Goal: Task Accomplishment & Management: Manage account settings

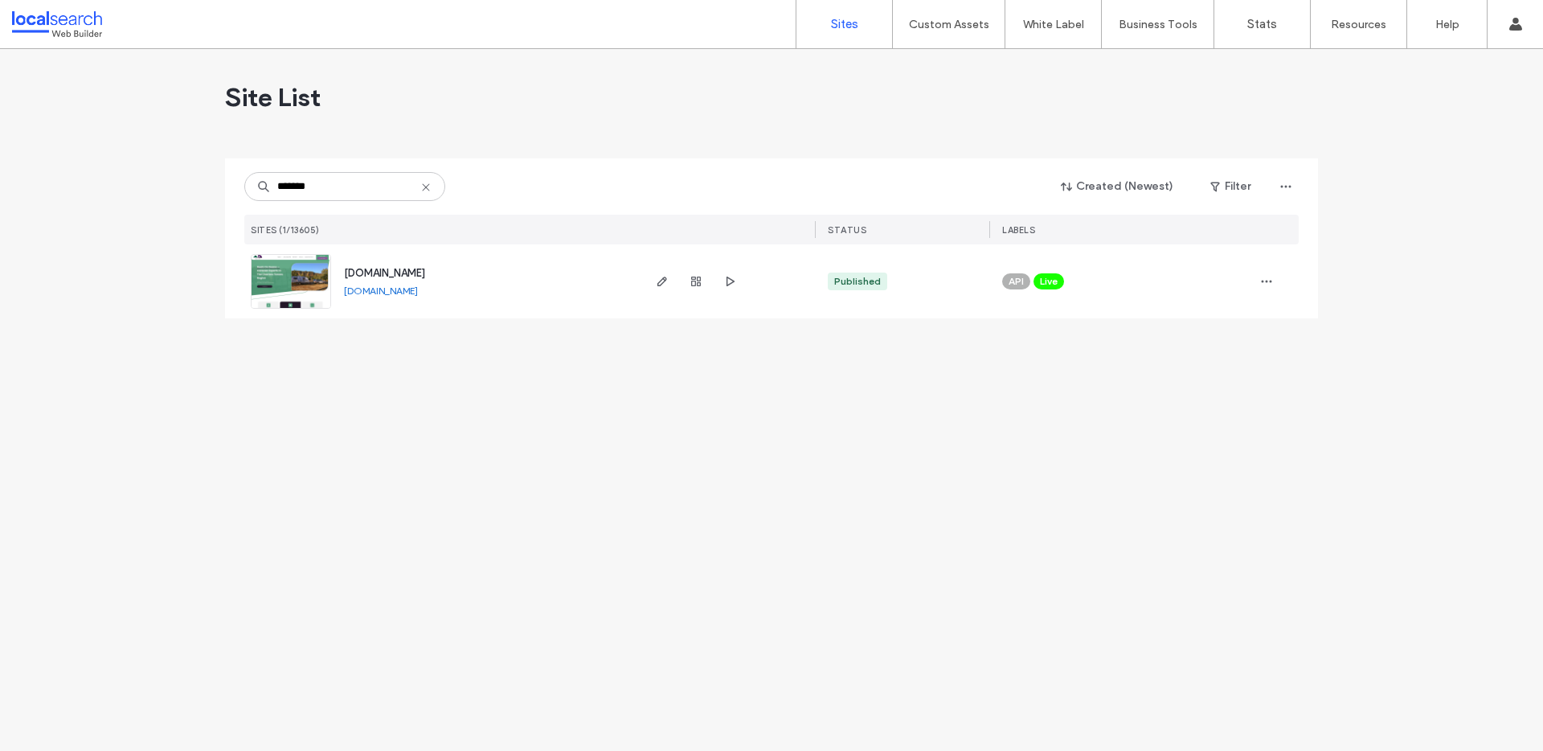
type input "*******"
click at [390, 277] on span "www.dealzondeane.com.au" at bounding box center [384, 273] width 81 height 12
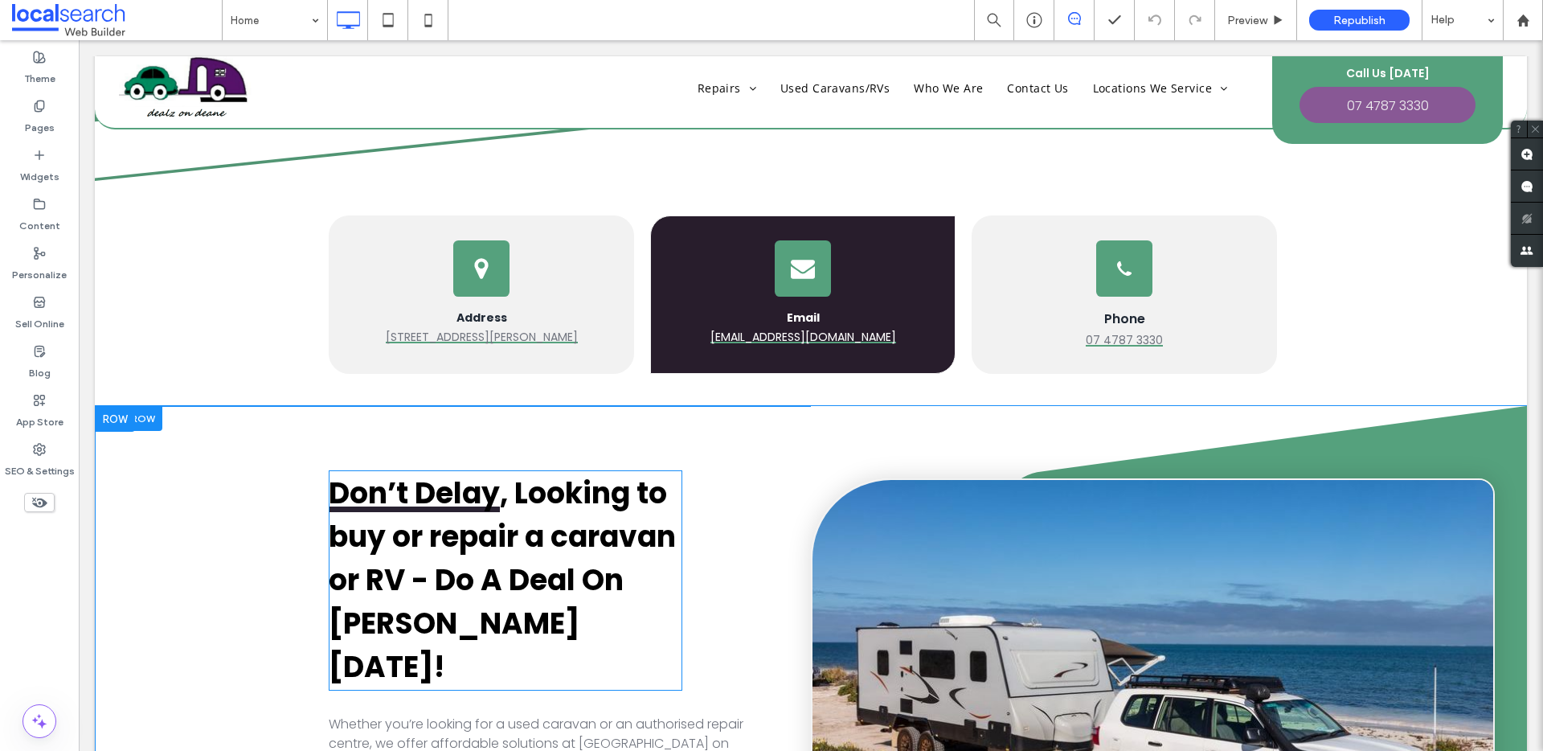
scroll to position [604, 0]
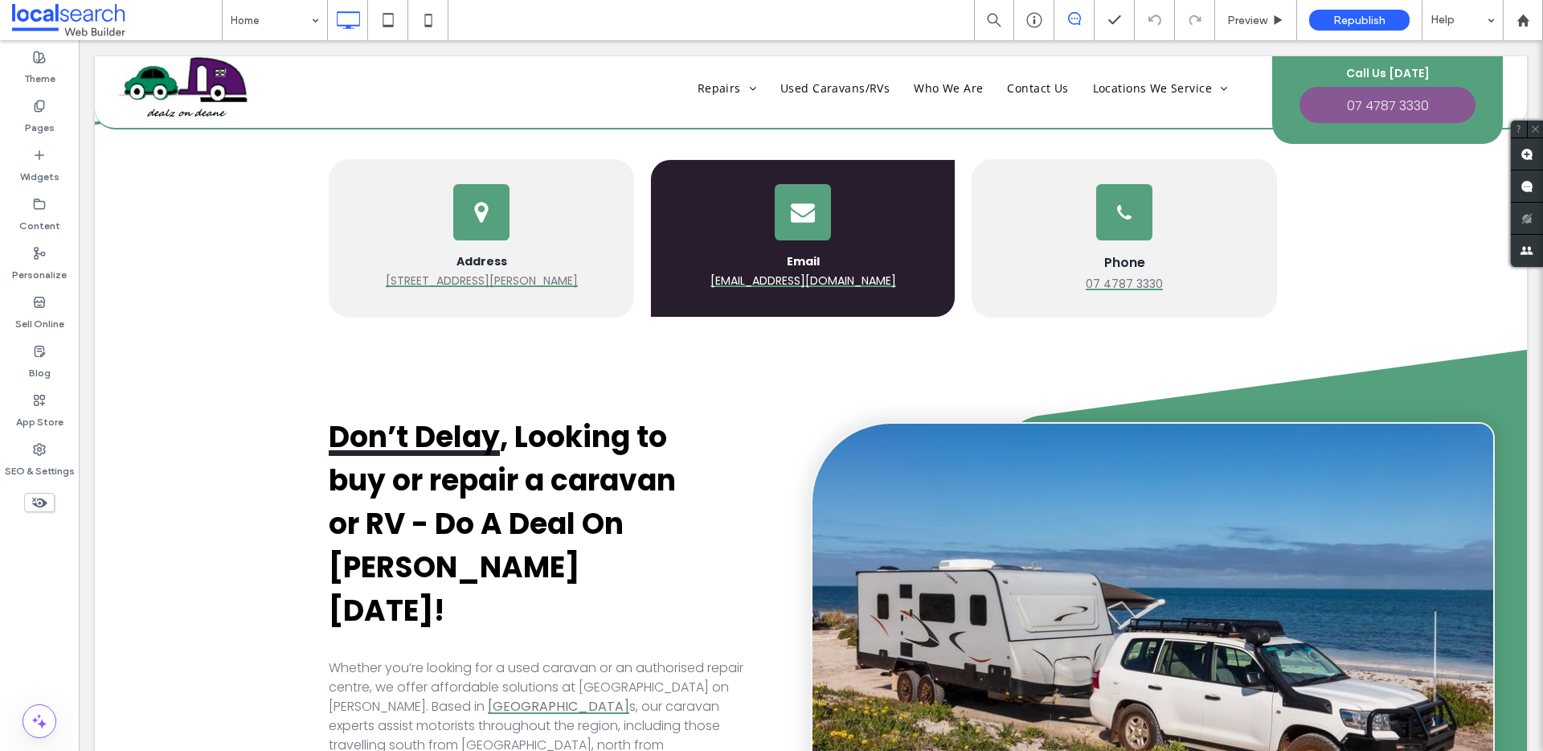
click at [590, 23] on div "Home Preview Republish Help" at bounding box center [882, 20] width 1321 height 40
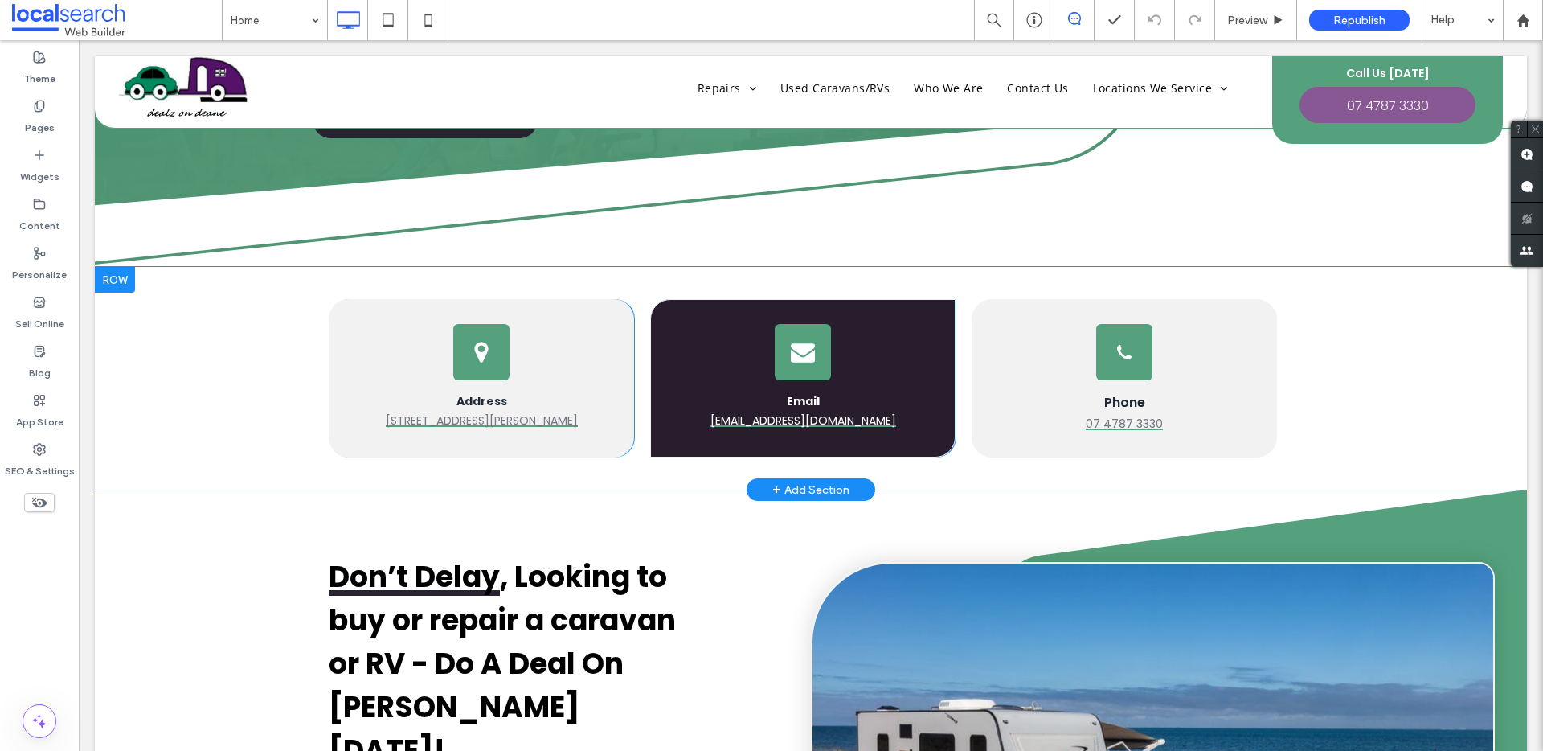
scroll to position [465, 0]
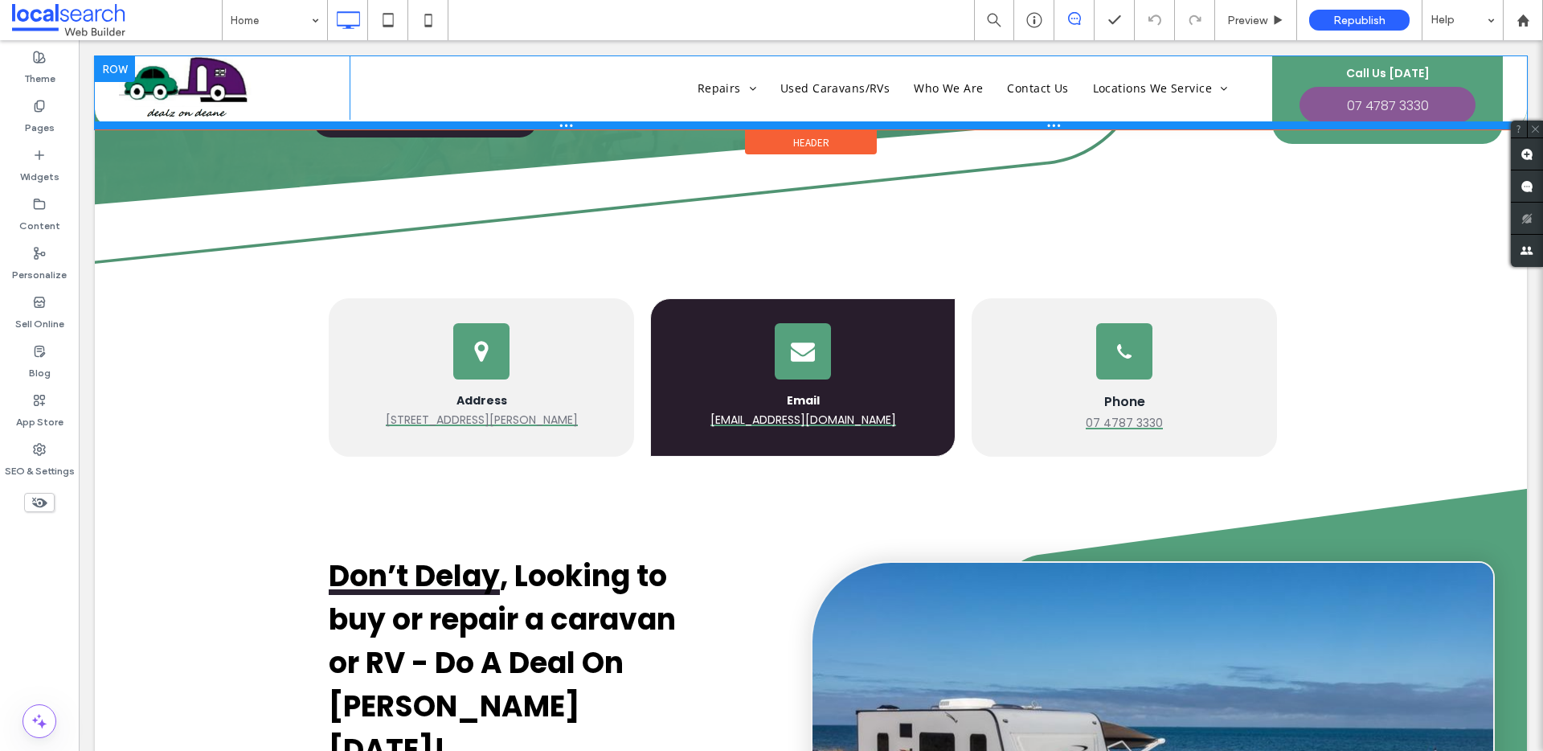
click at [540, 127] on div at bounding box center [811, 125] width 1432 height 8
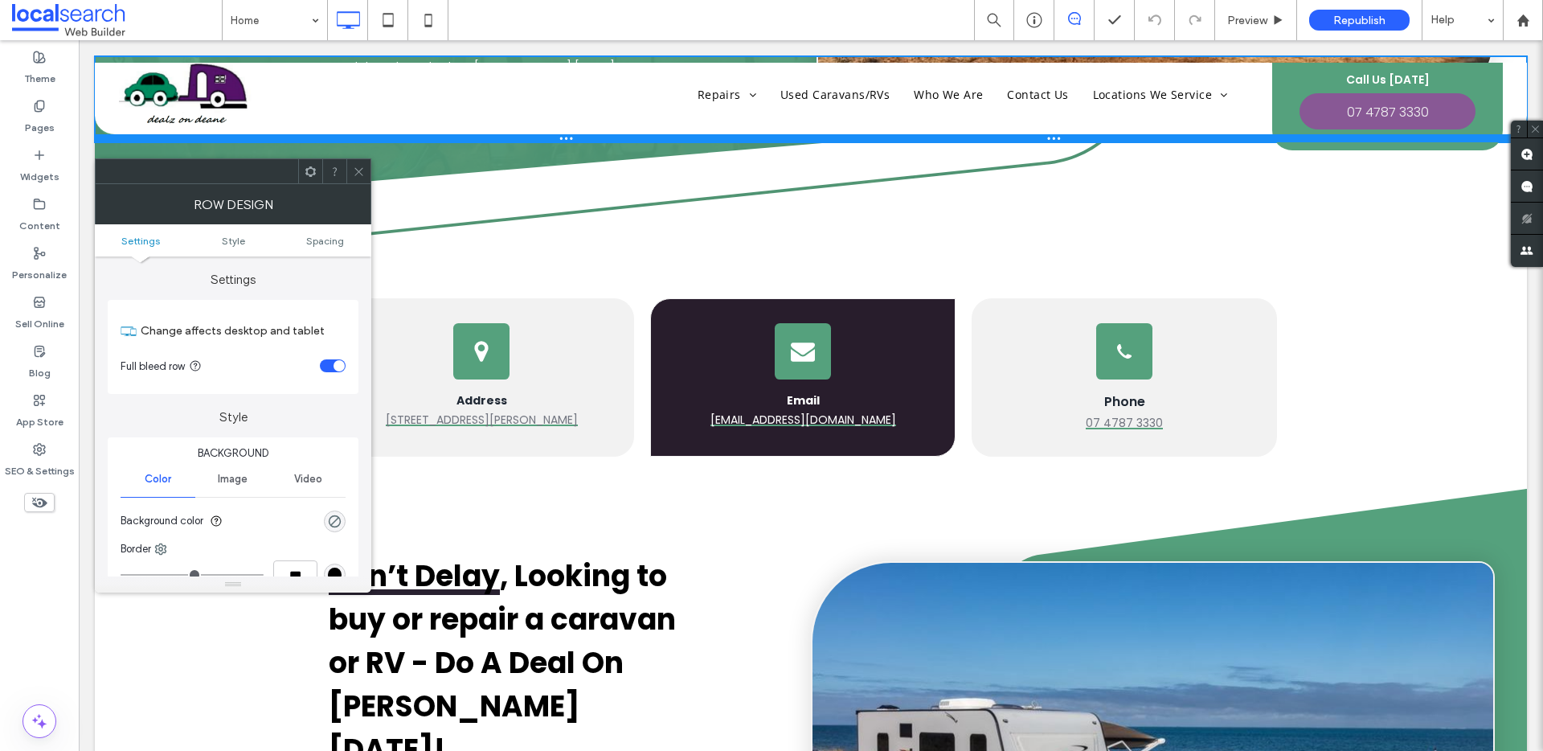
drag, startPoint x: 540, startPoint y: 127, endPoint x: 539, endPoint y: 140, distance: 12.9
click at [539, 140] on div at bounding box center [811, 138] width 1432 height 8
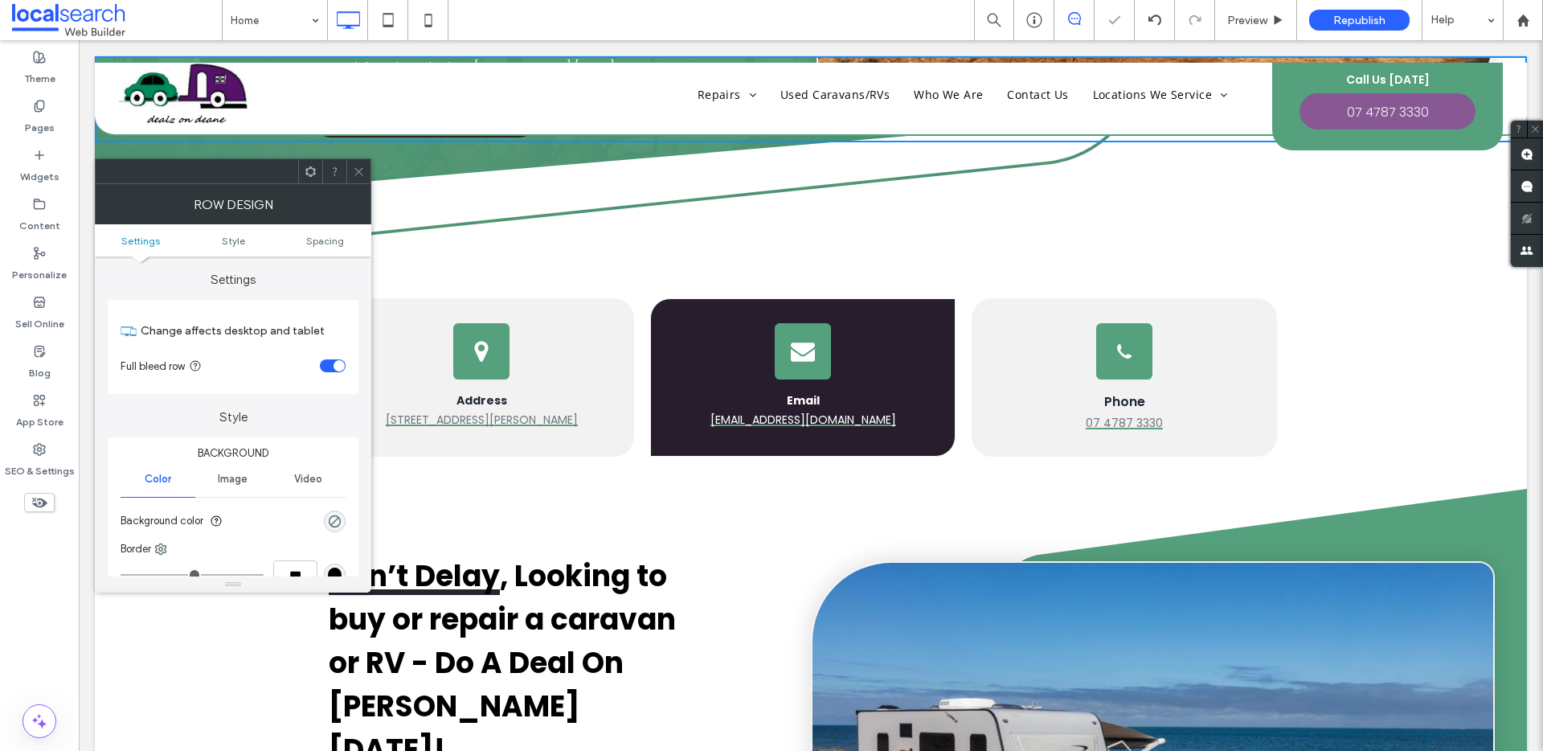
click at [359, 177] on icon at bounding box center [359, 172] width 12 height 12
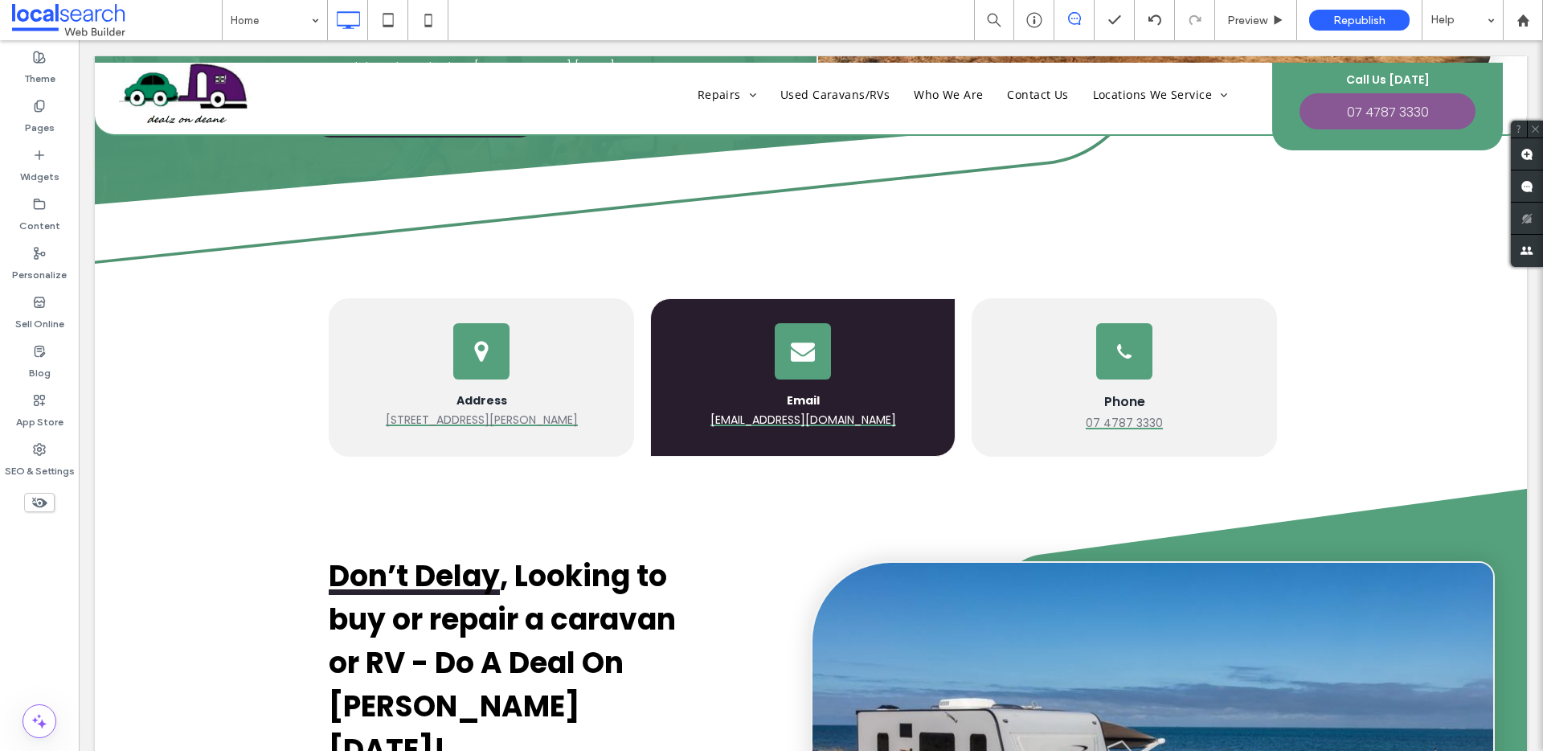
click at [748, 12] on div "Home Preview Republish Help" at bounding box center [882, 20] width 1321 height 40
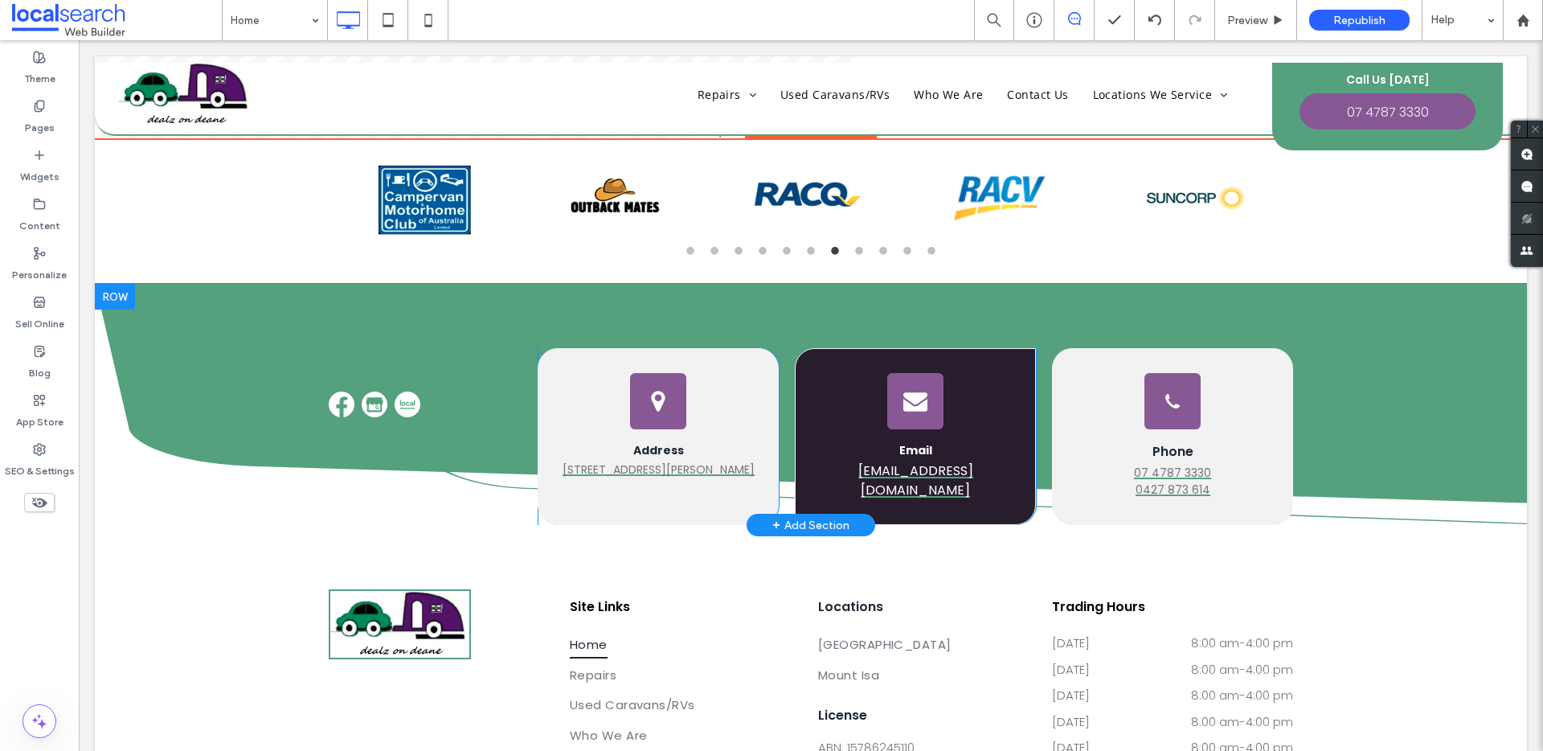
scroll to position [4230, 0]
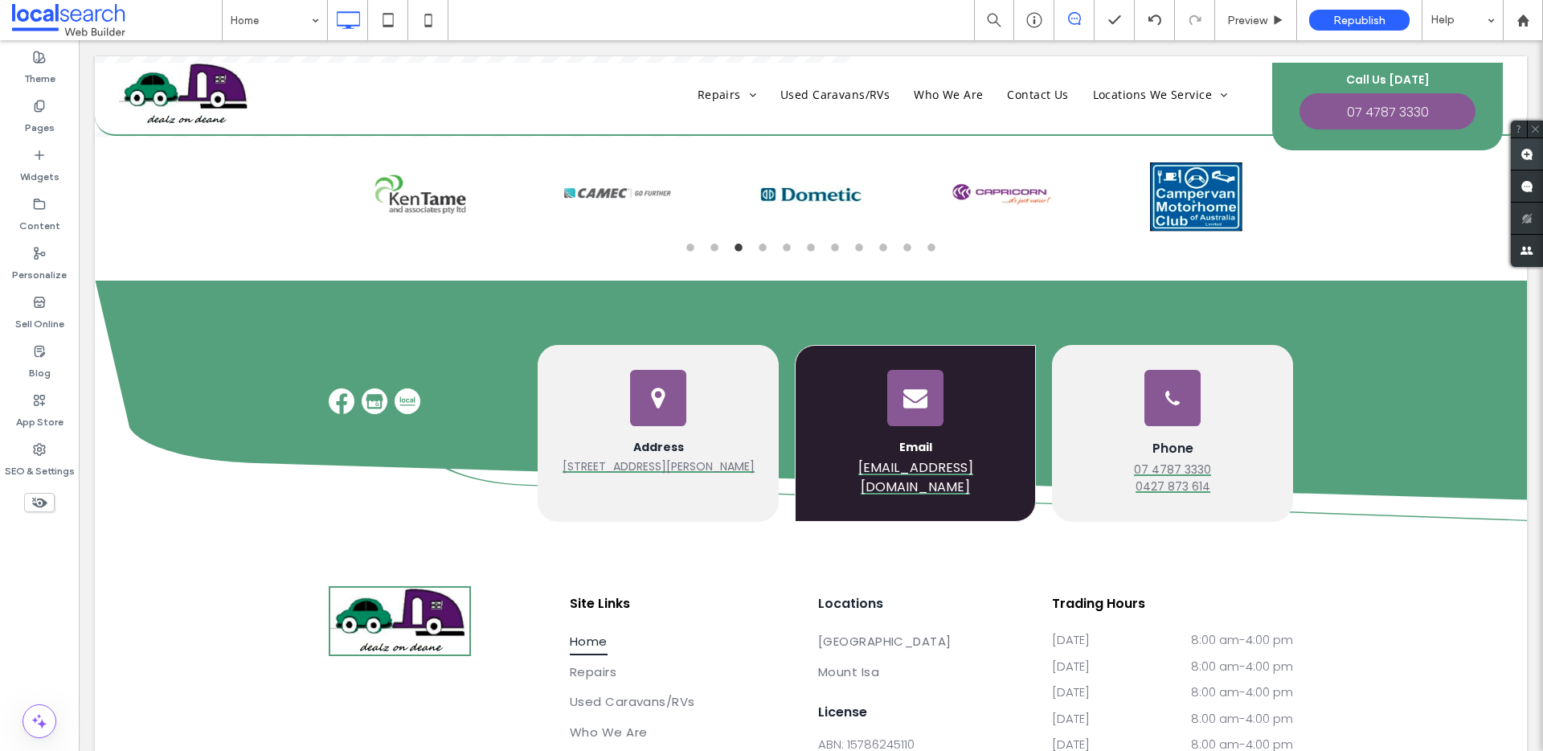
click at [1527, 156] on use at bounding box center [1527, 154] width 13 height 13
click at [1258, 631] on time "4:00 pm" at bounding box center [1269, 639] width 47 height 17
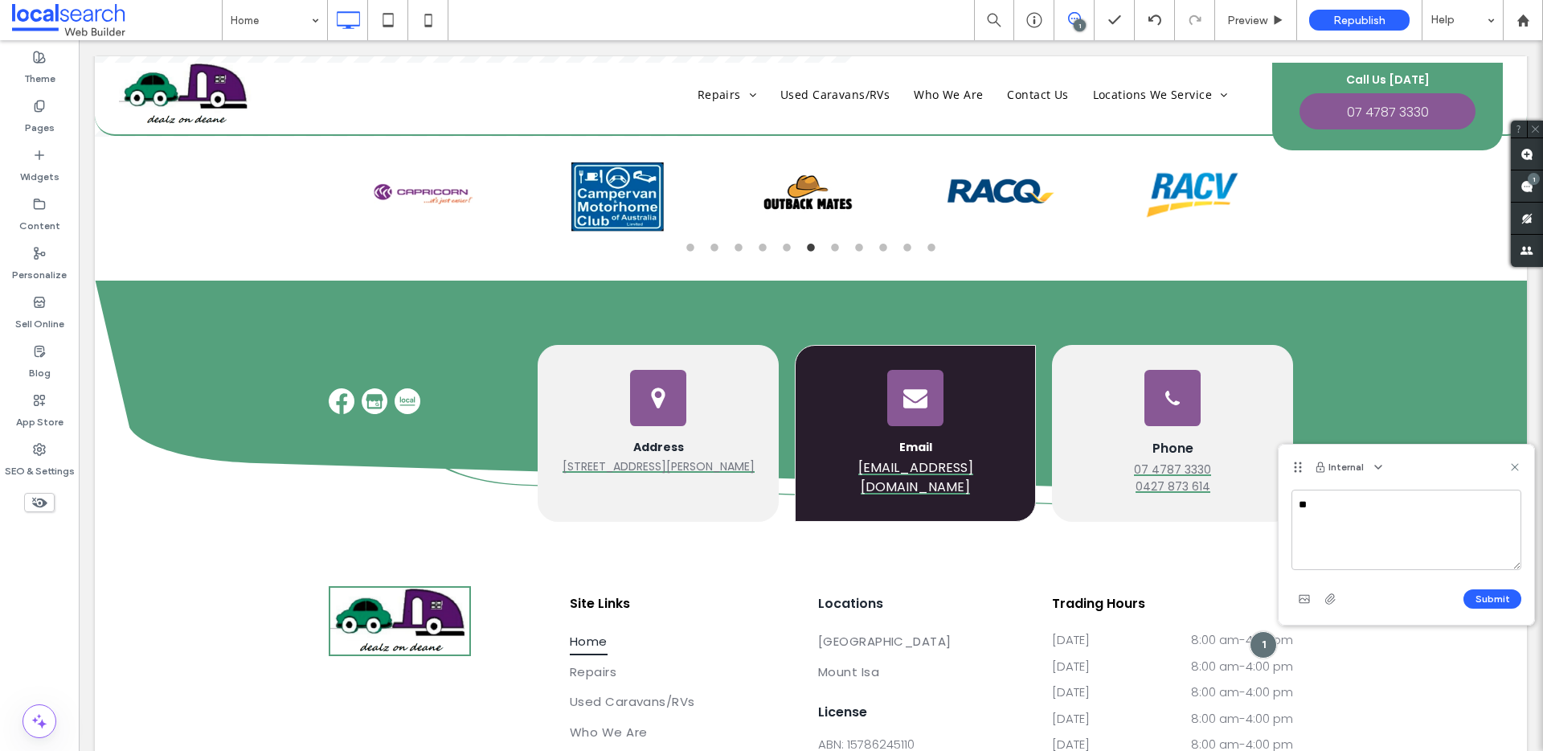
type textarea "*"
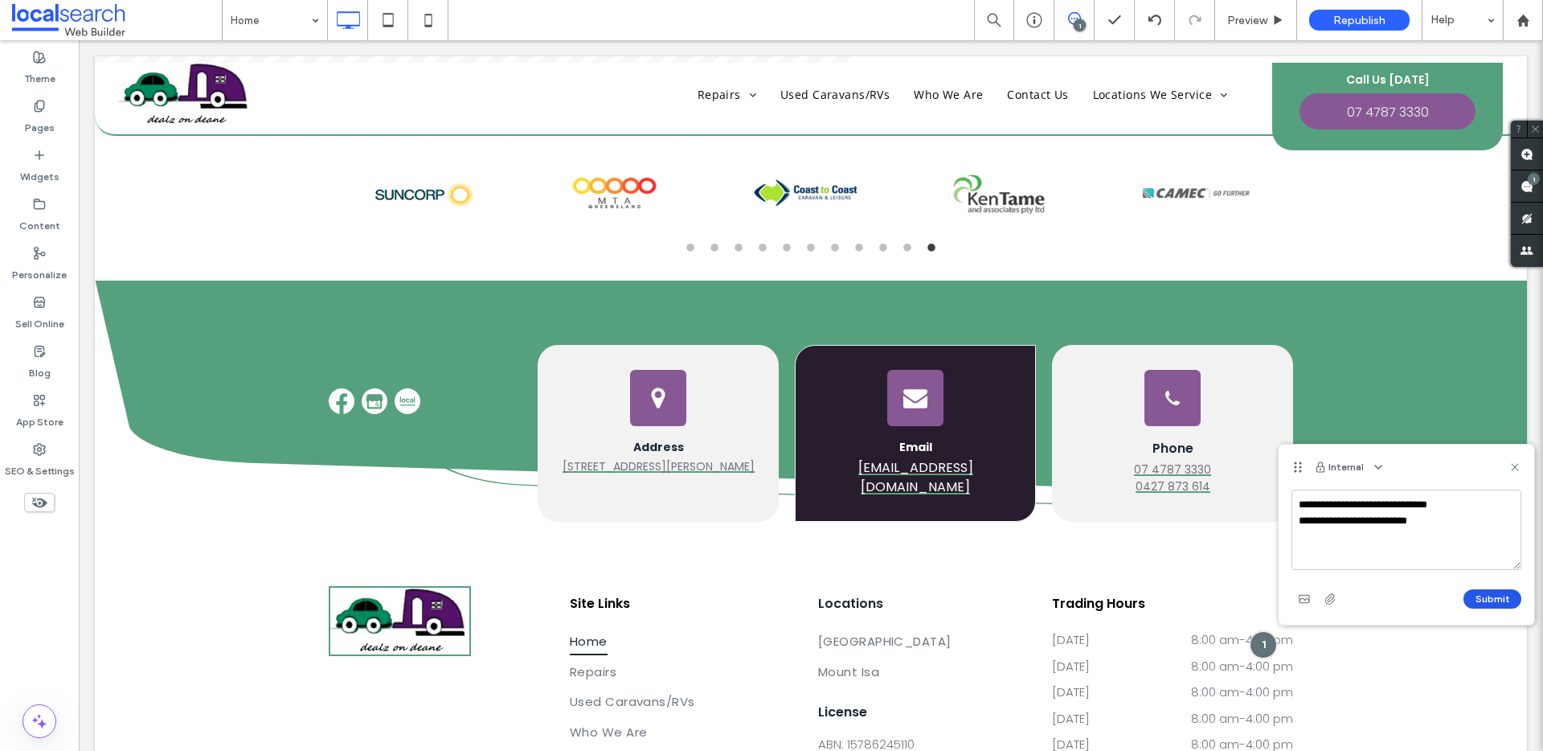
type textarea "**********"
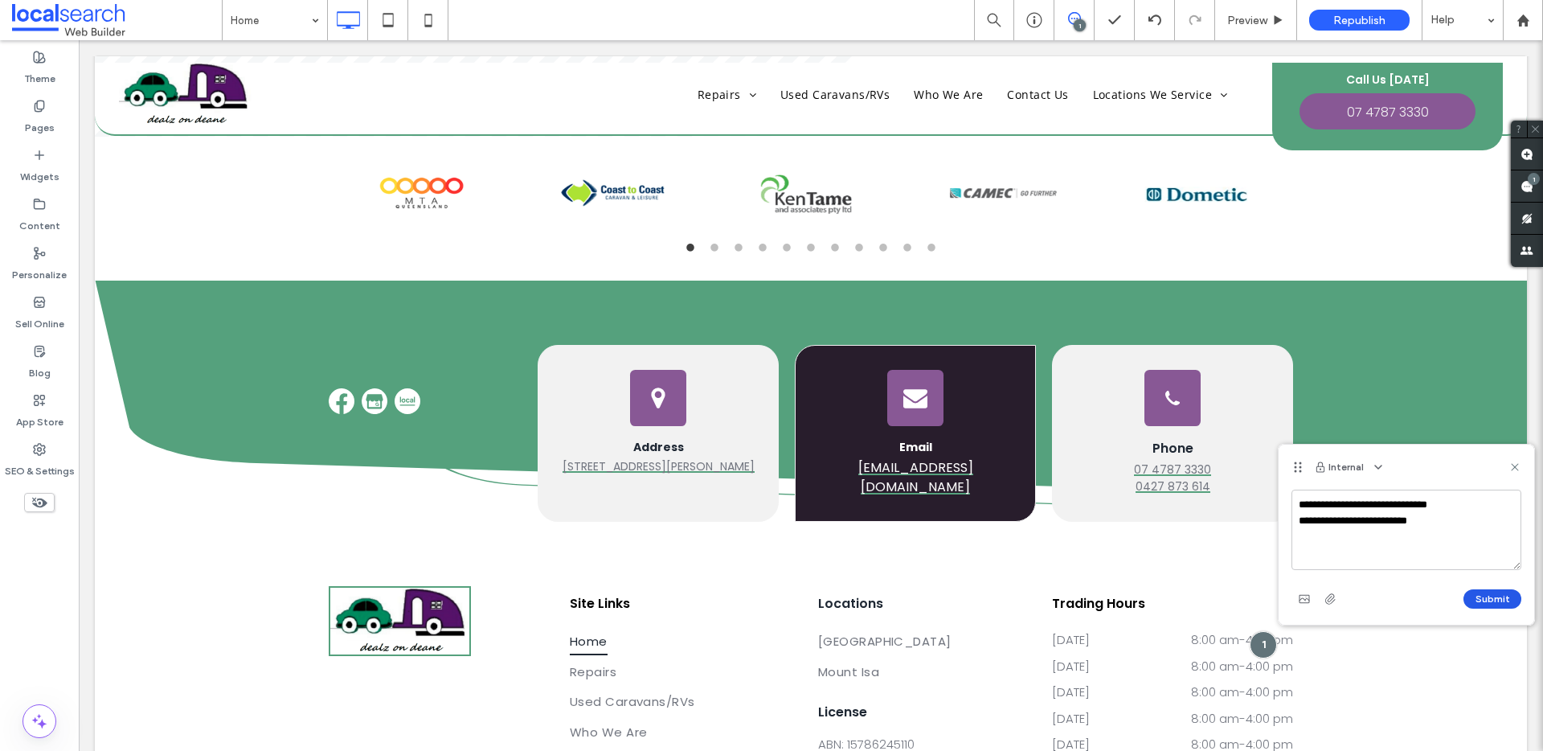
click at [1499, 600] on button "Submit" at bounding box center [1493, 598] width 58 height 19
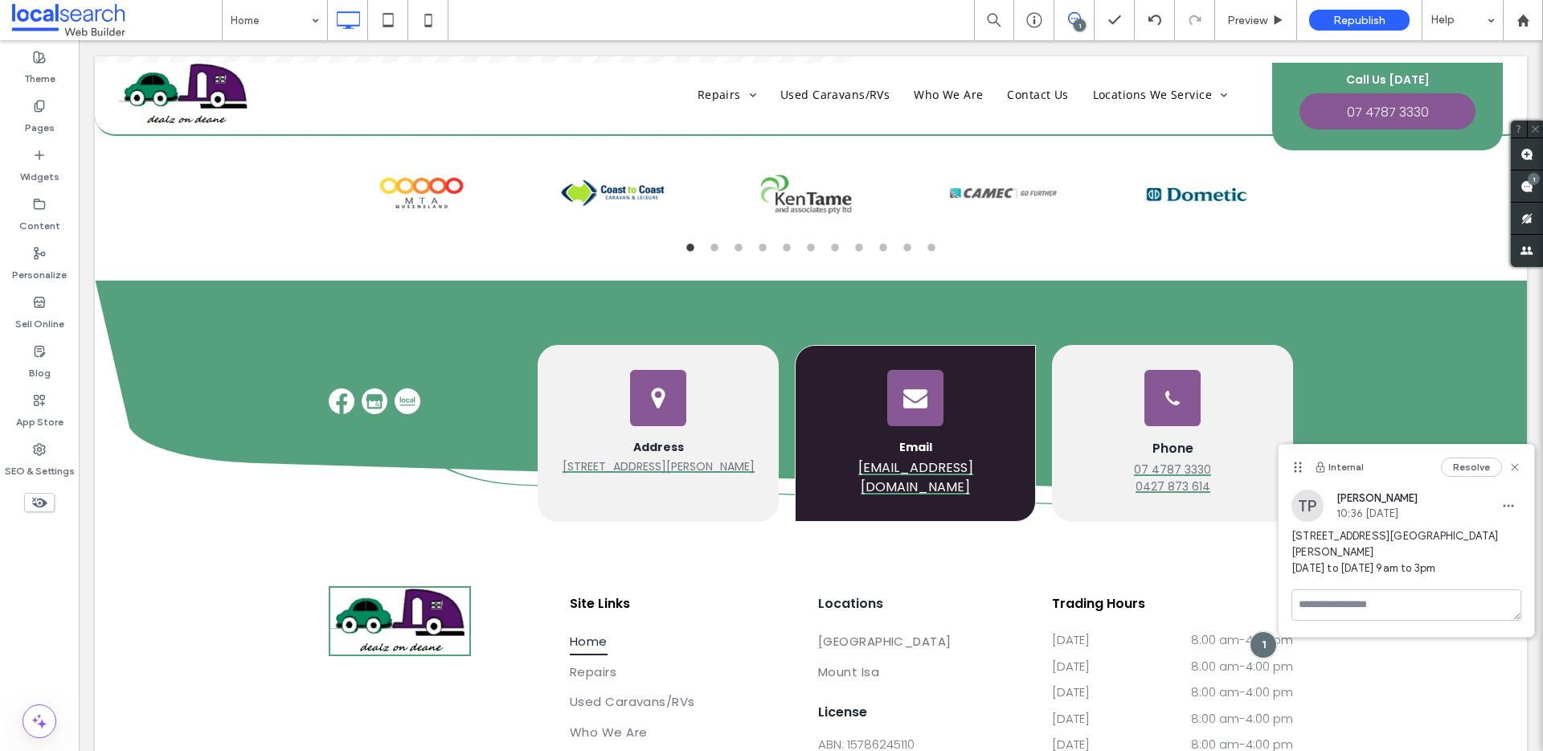
drag, startPoint x: 1506, startPoint y: 510, endPoint x: 1506, endPoint y: 520, distance: 9.6
click at [1507, 511] on icon "button" at bounding box center [1508, 505] width 13 height 13
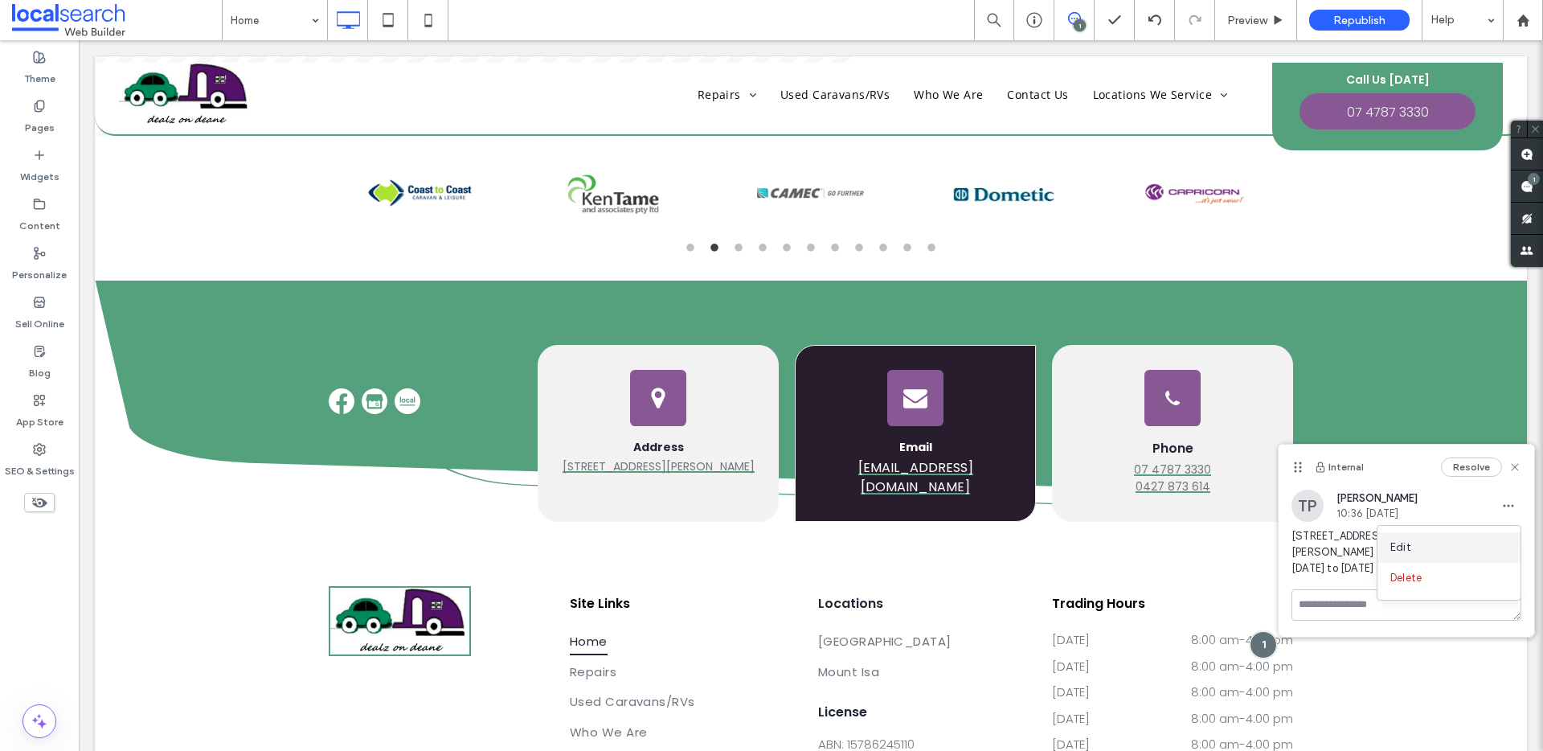
click at [1437, 552] on div "Edit" at bounding box center [1449, 547] width 143 height 31
drag, startPoint x: 1447, startPoint y: 577, endPoint x: 1458, endPoint y: 592, distance: 18.3
click at [1448, 576] on textarea "**********" at bounding box center [1407, 585] width 230 height 80
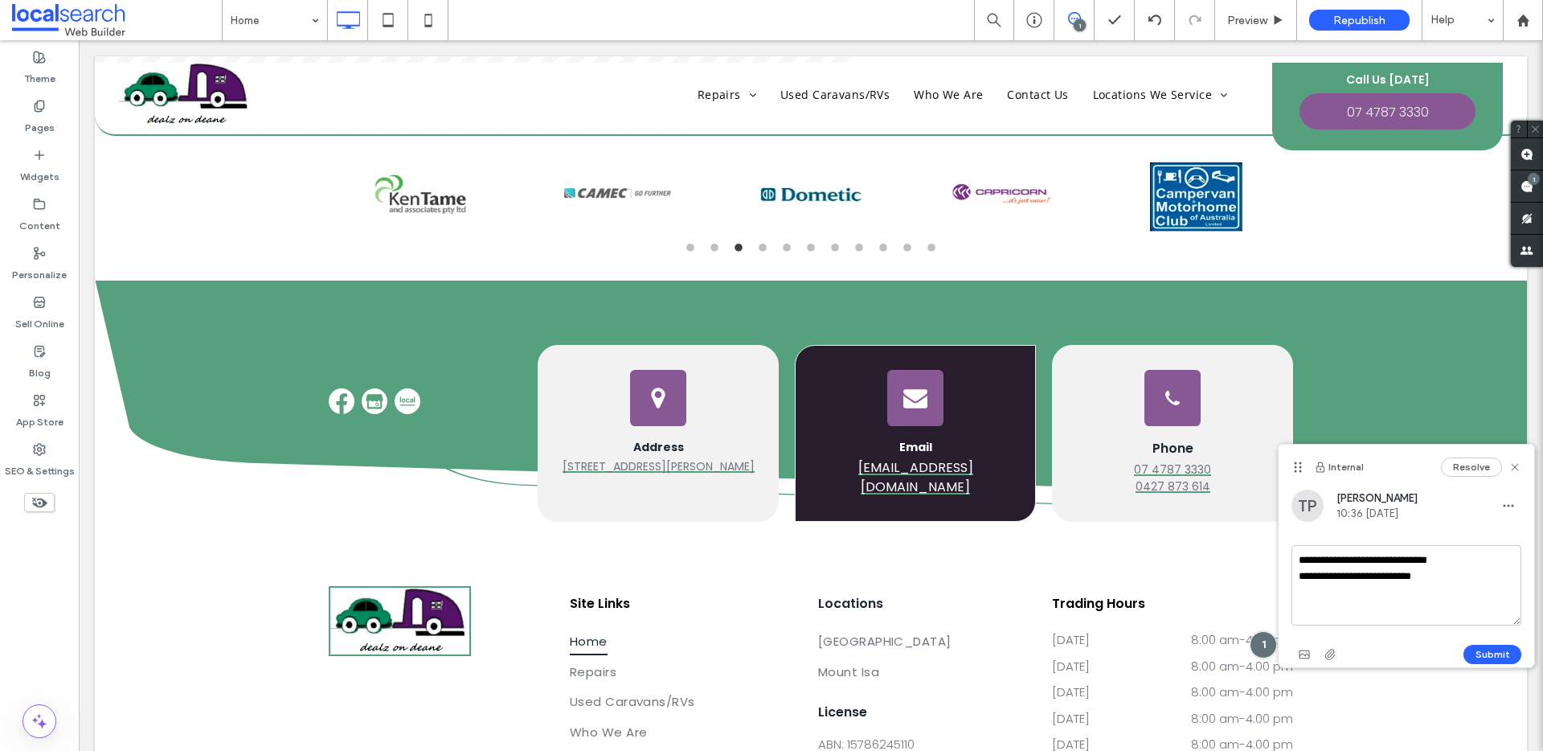
type textarea "**********"
click at [1497, 651] on button "Submit" at bounding box center [1493, 654] width 58 height 19
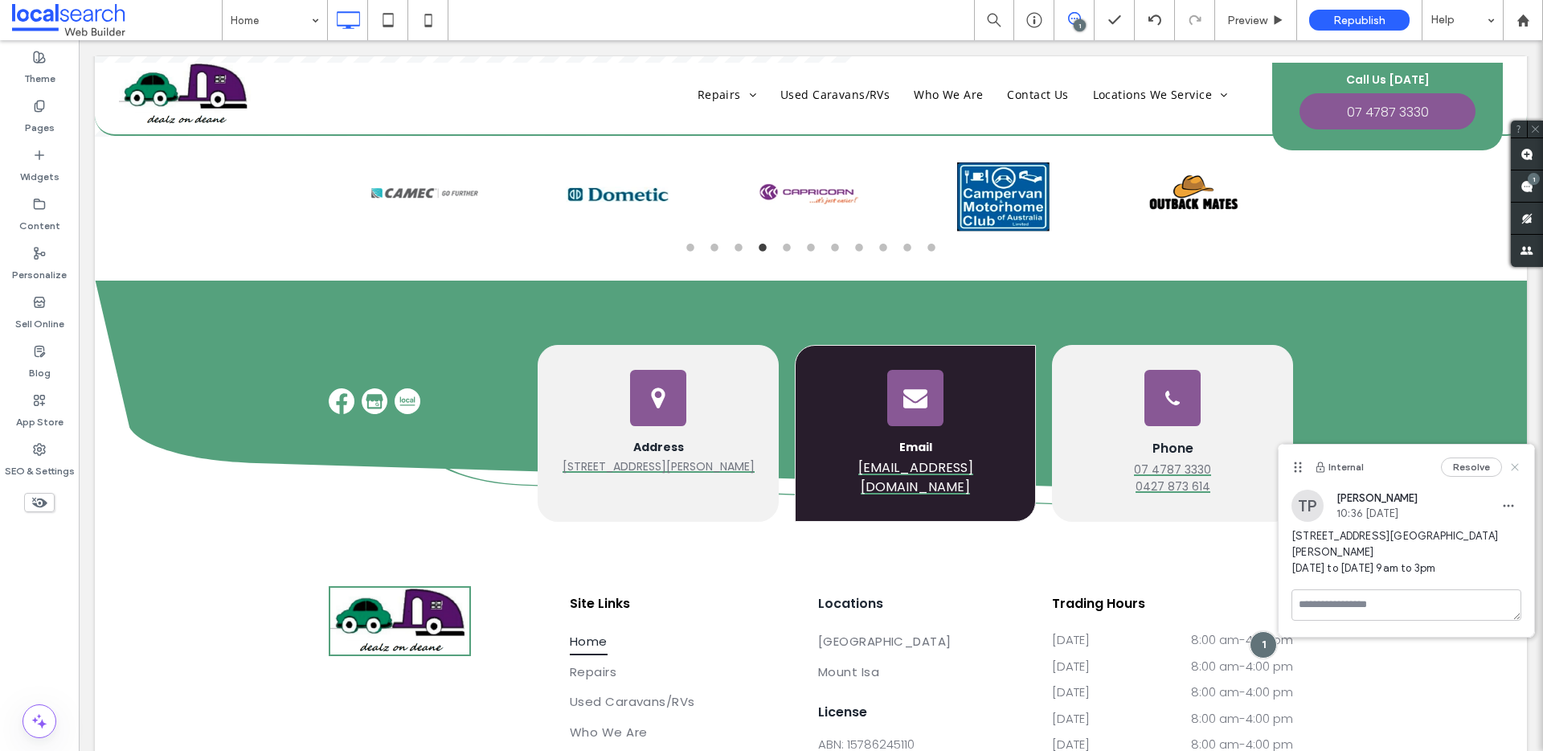
click at [1515, 467] on use at bounding box center [1514, 466] width 7 height 7
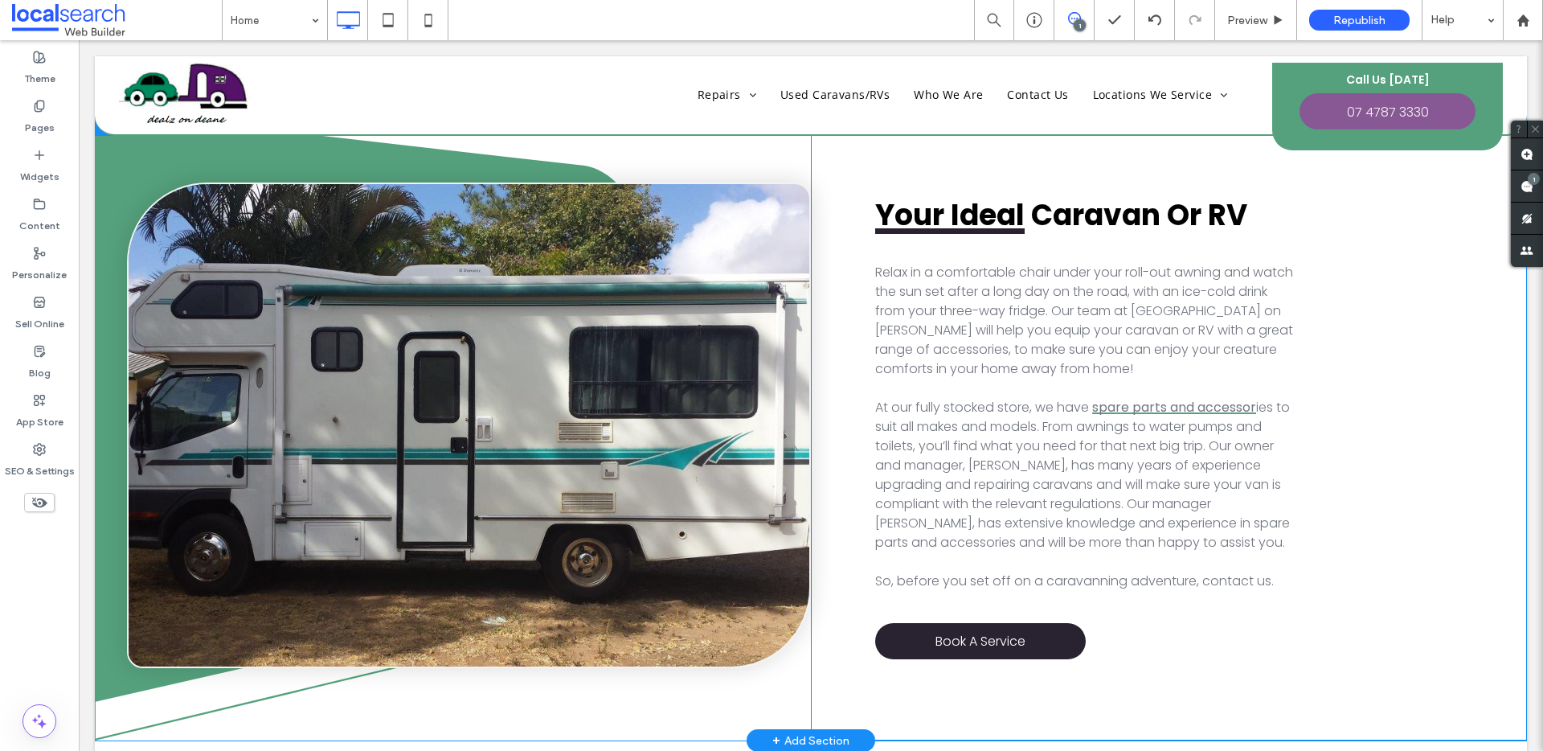
scroll to position [1805, 0]
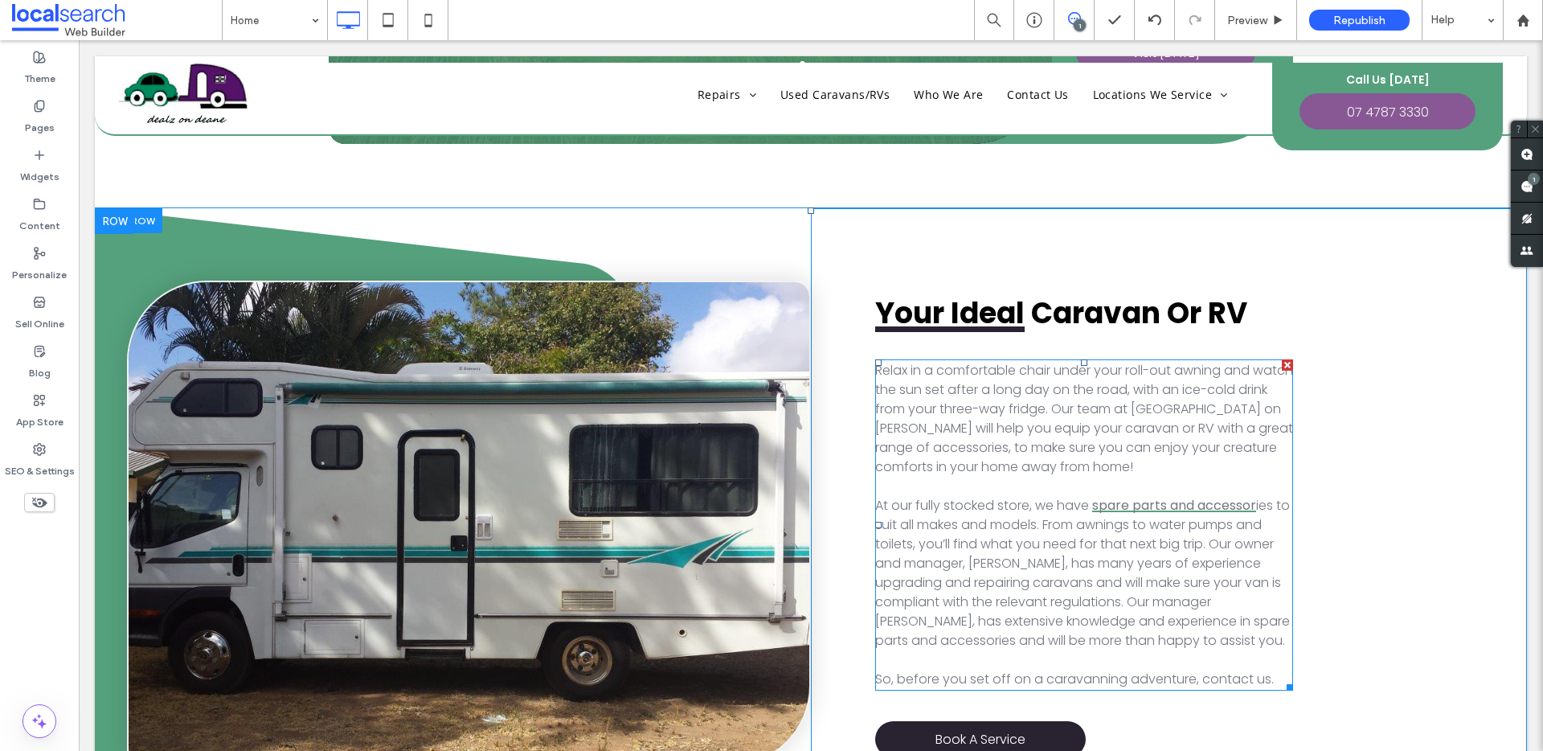
click at [1268, 496] on span "ies to suit all makes and models. From awnings to water pumps and toilets, you’…" at bounding box center [1082, 573] width 415 height 154
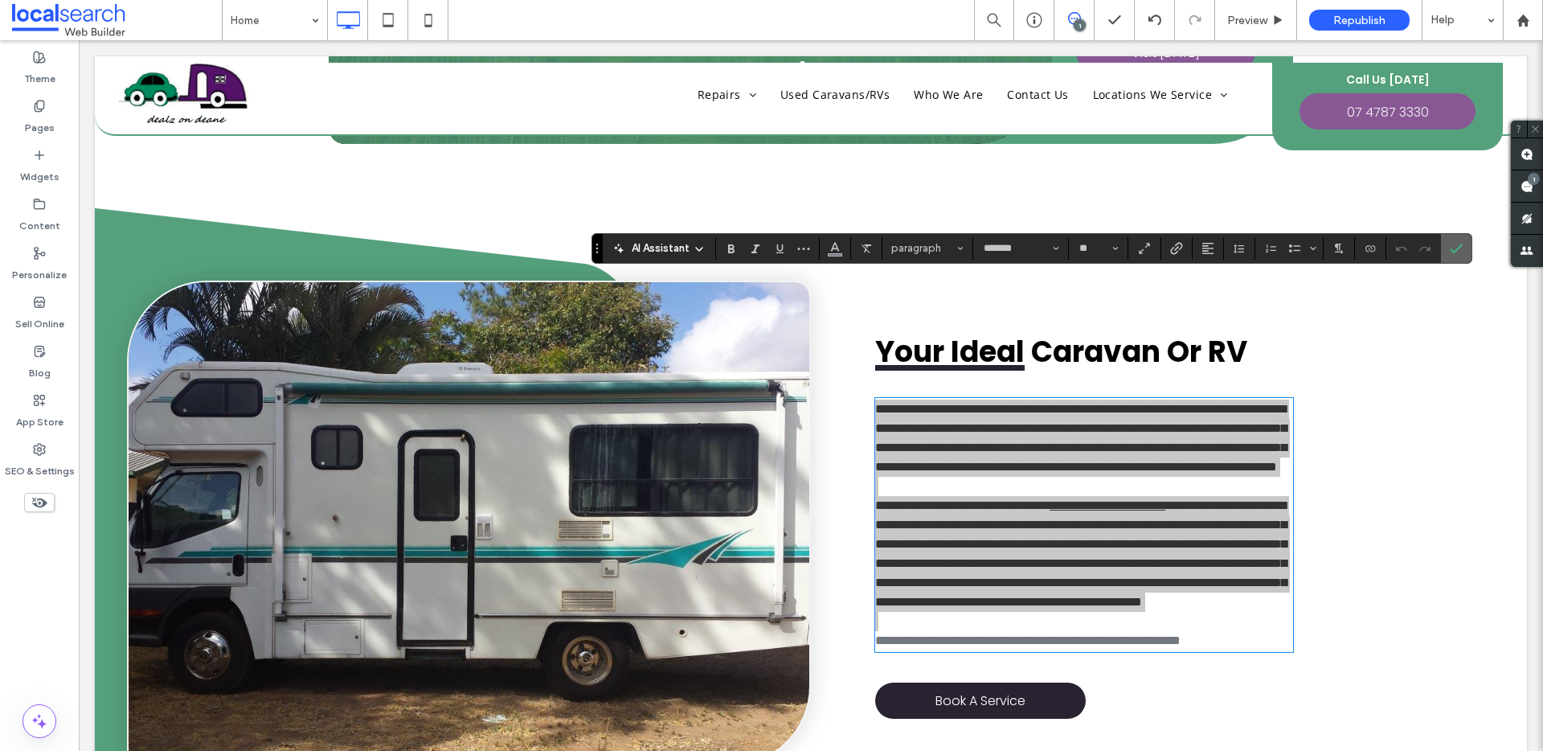
drag, startPoint x: 1446, startPoint y: 248, endPoint x: 1351, endPoint y: 237, distance: 95.4
click at [1446, 248] on label "Confirm" at bounding box center [1456, 248] width 24 height 29
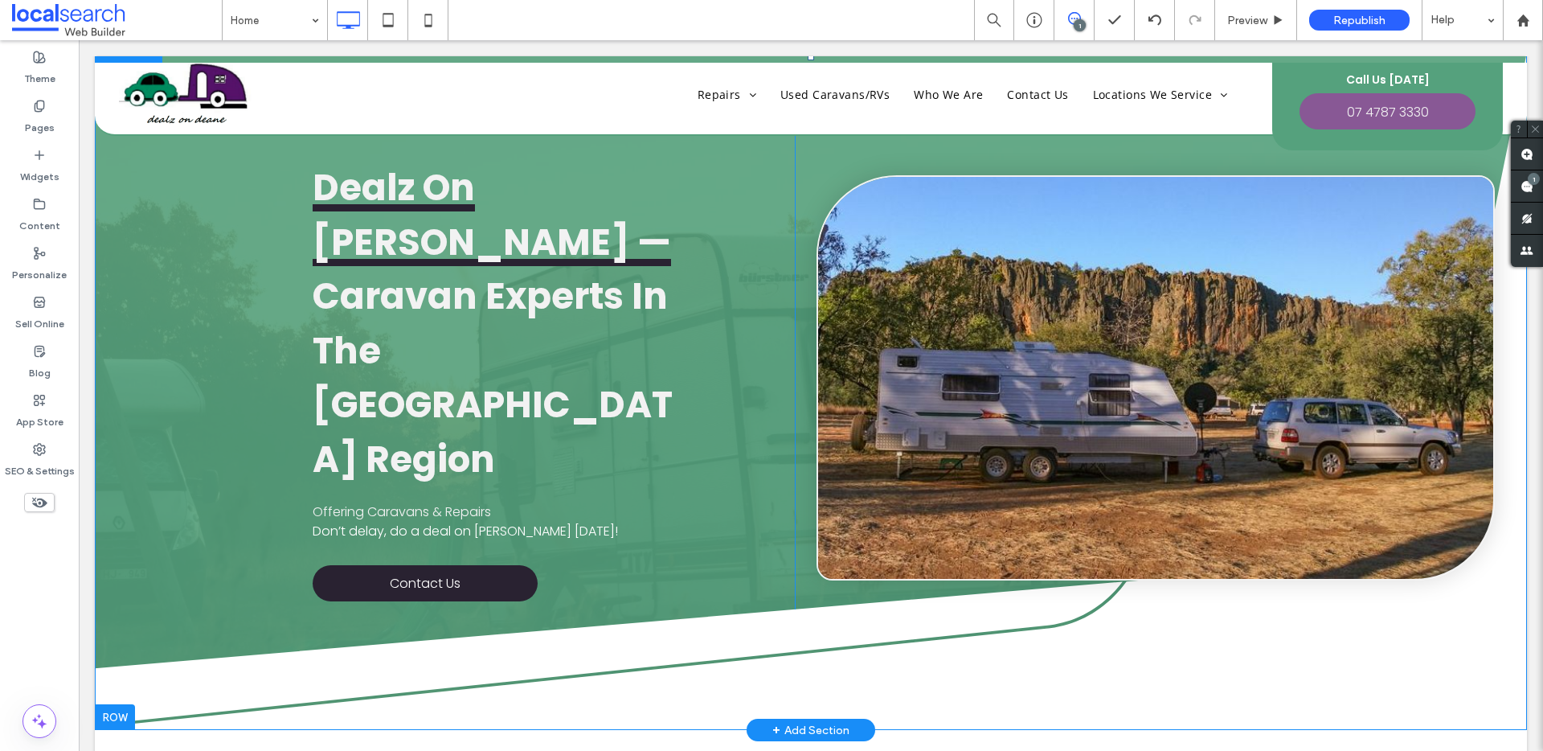
scroll to position [0, 0]
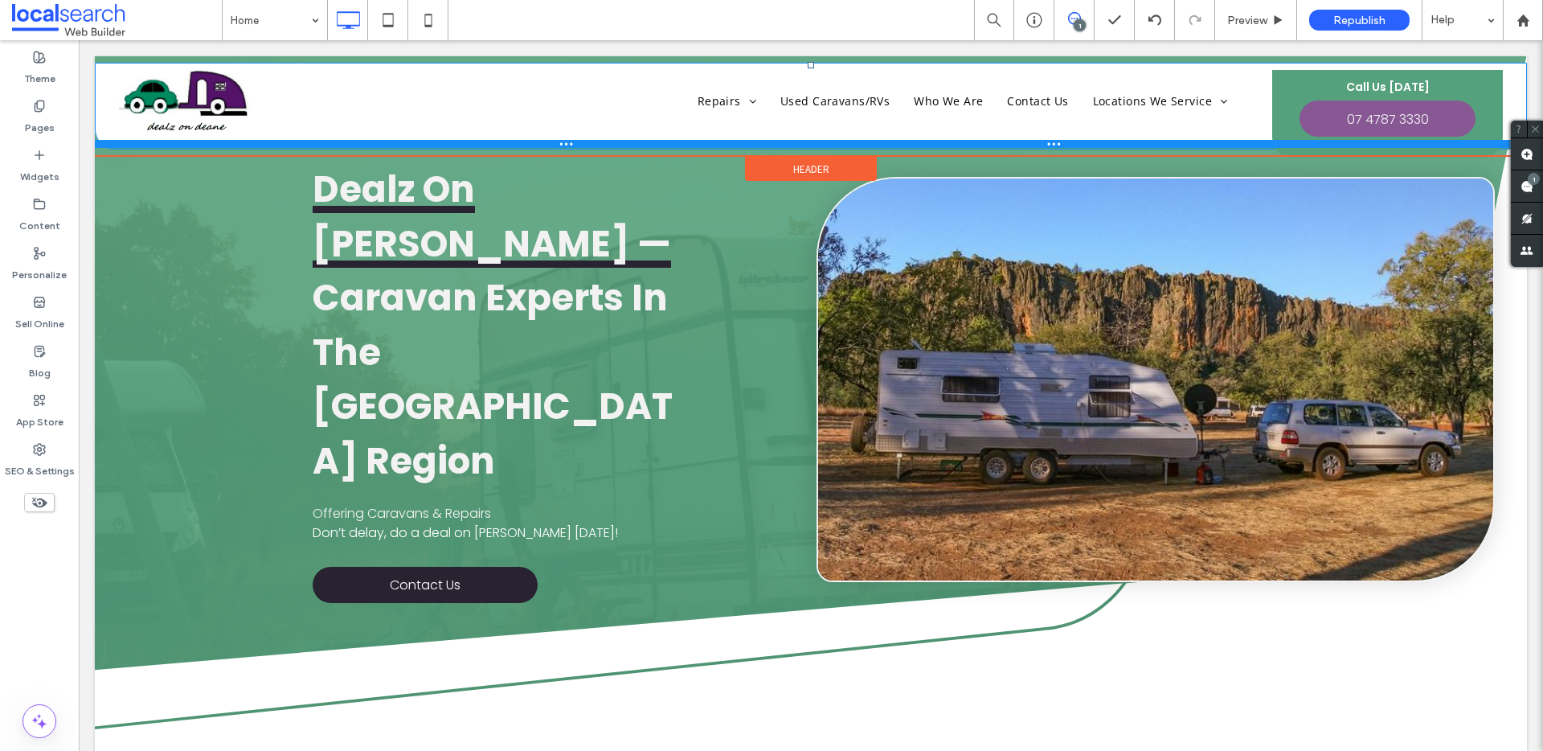
drag, startPoint x: 394, startPoint y: 131, endPoint x: 398, endPoint y: 145, distance: 14.2
click at [398, 145] on div at bounding box center [811, 144] width 1432 height 8
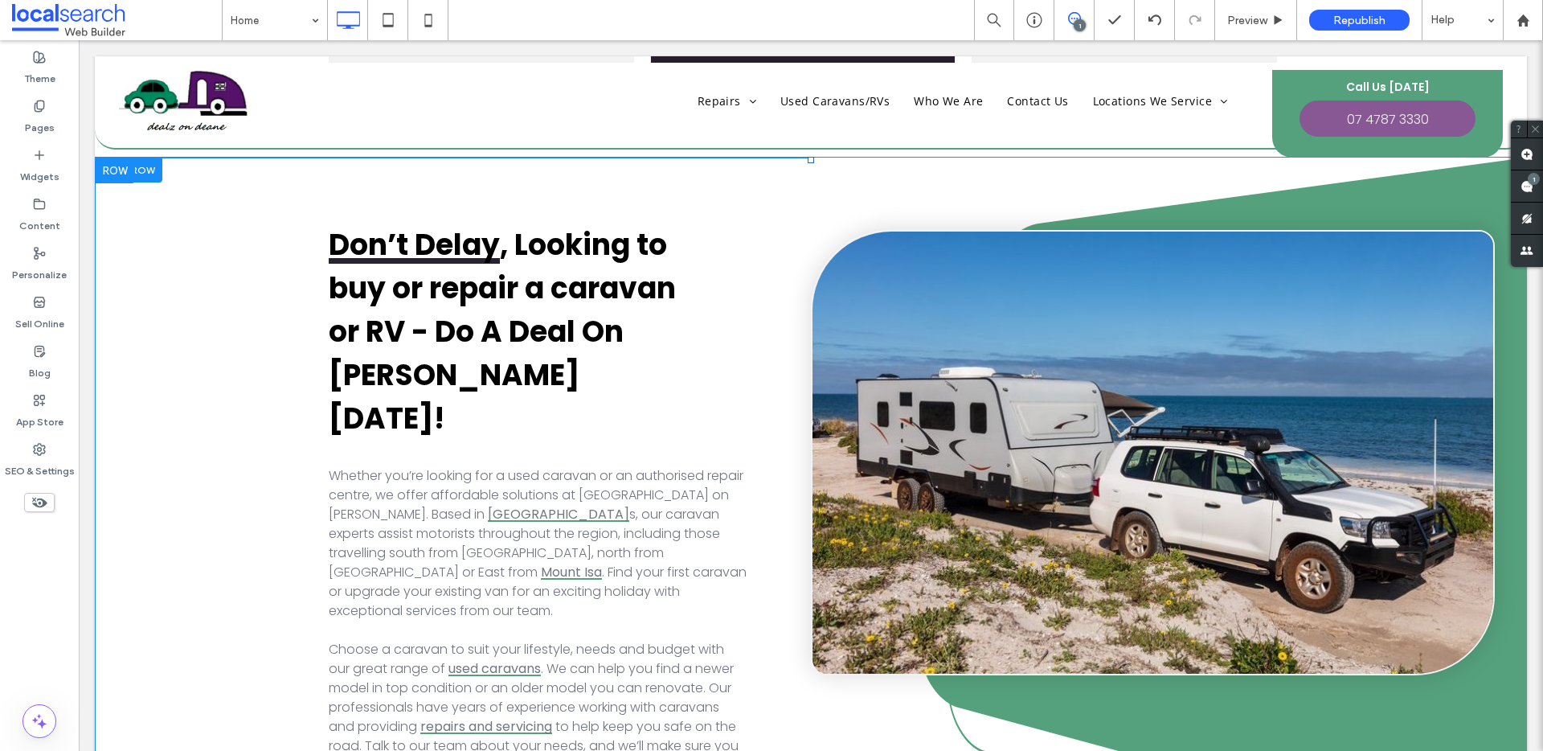
scroll to position [813, 0]
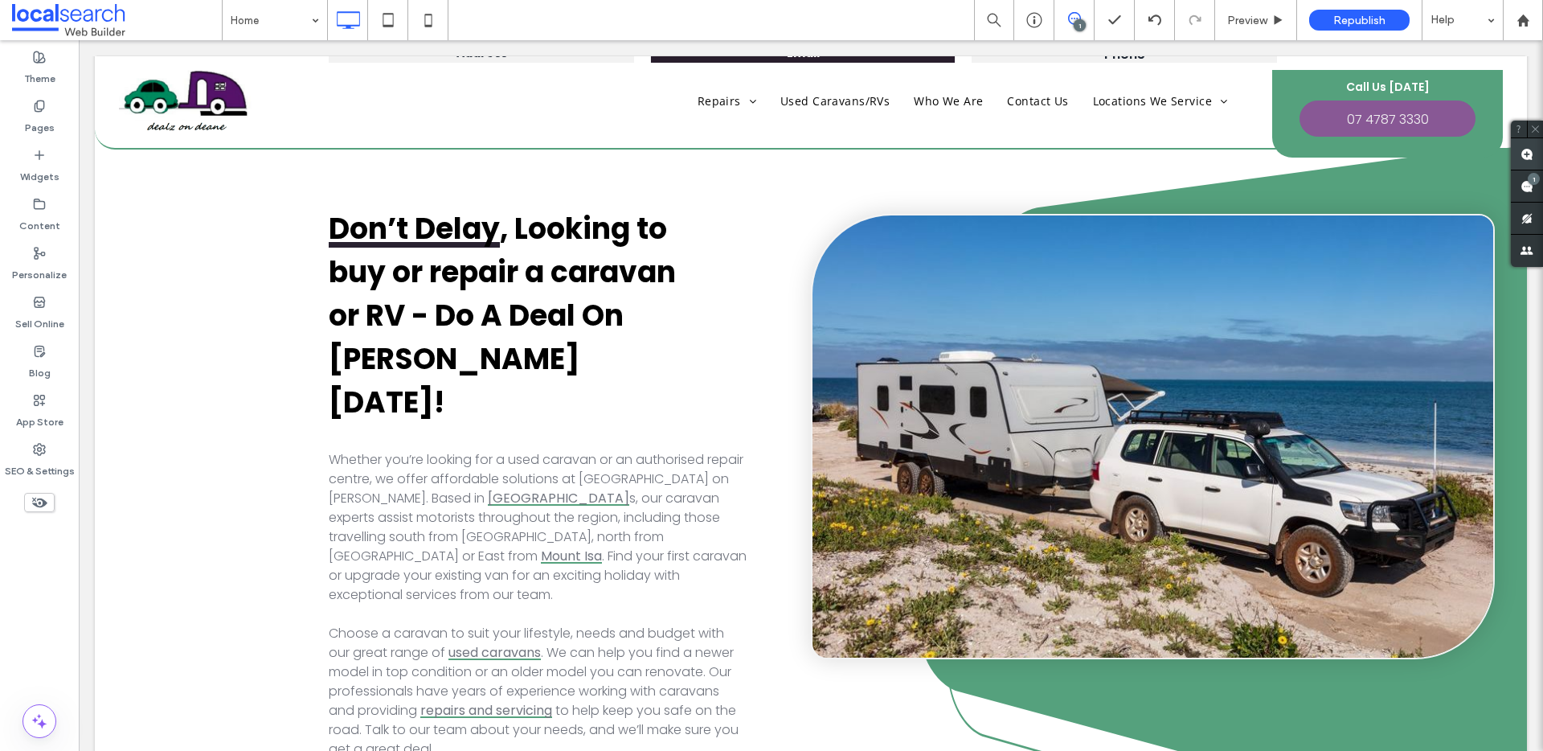
click at [1530, 151] on use at bounding box center [1527, 154] width 13 height 13
click at [269, 388] on div "Don’t Delay , Looking to buy or repair a caravan or RV - Do A Deal On [PERSON_N…" at bounding box center [811, 516] width 1432 height 750
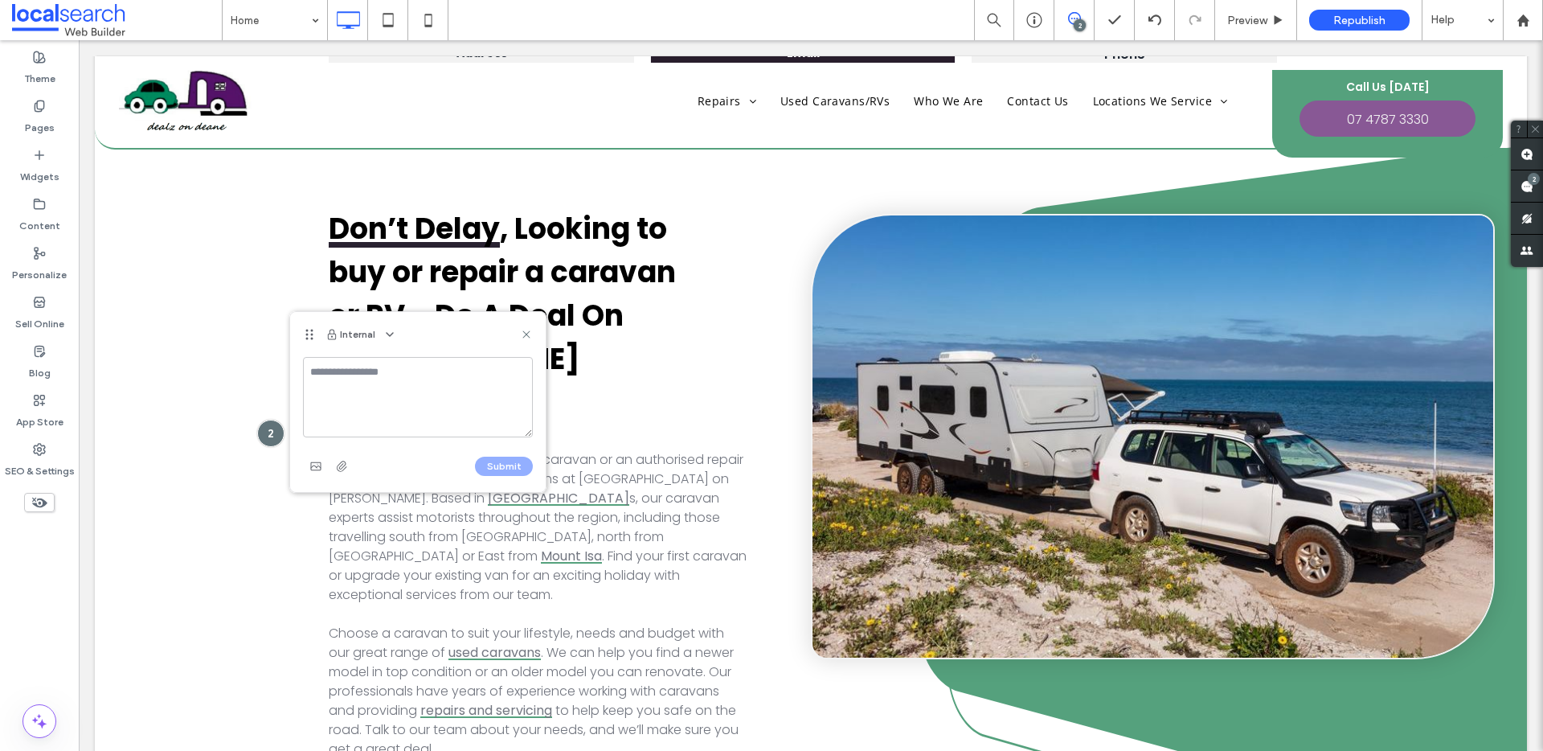
click at [345, 372] on textarea at bounding box center [418, 397] width 230 height 80
type textarea "**********"
click at [516, 461] on button "Submit" at bounding box center [504, 466] width 58 height 19
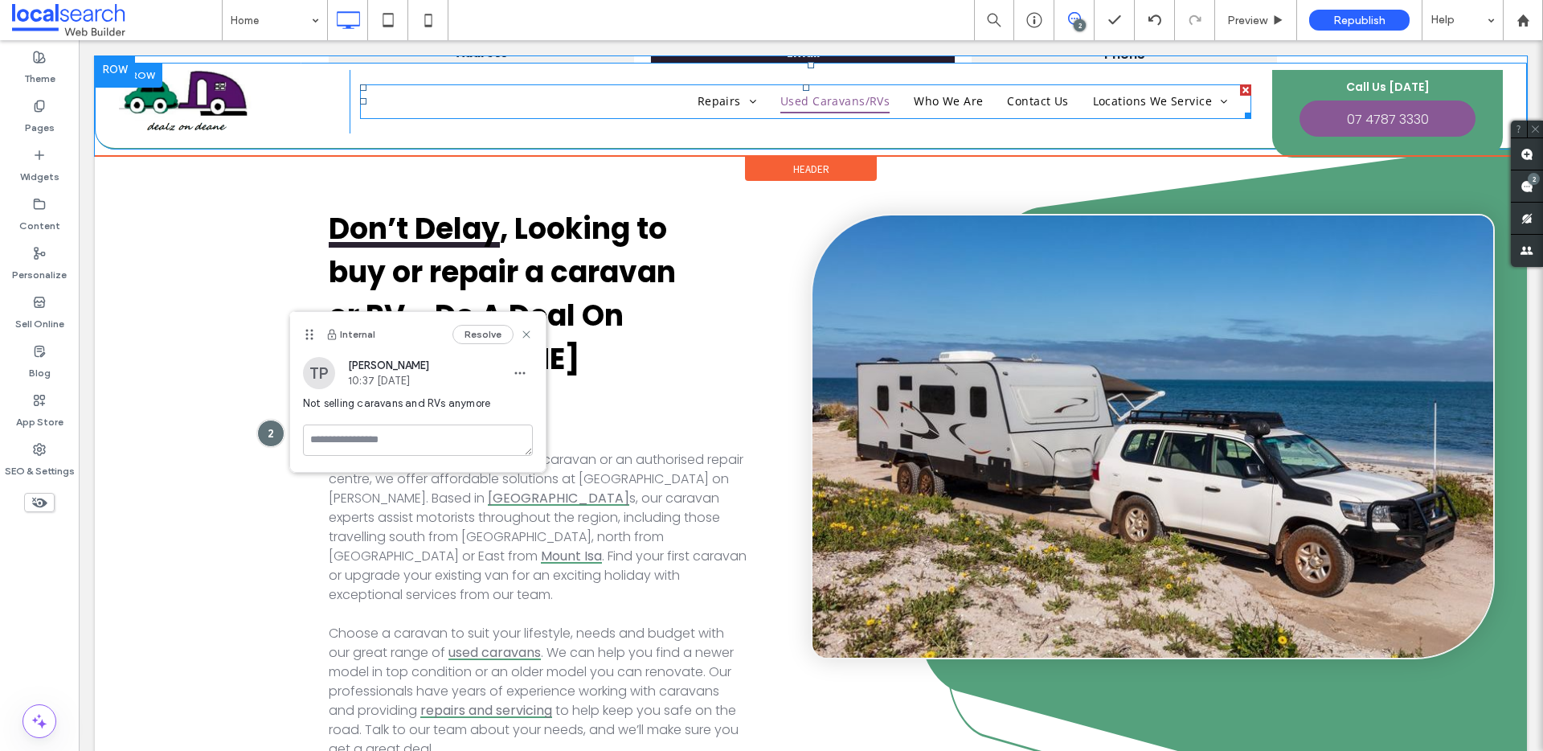
click at [854, 104] on span "Used Caravans/RVs" at bounding box center [835, 101] width 109 height 25
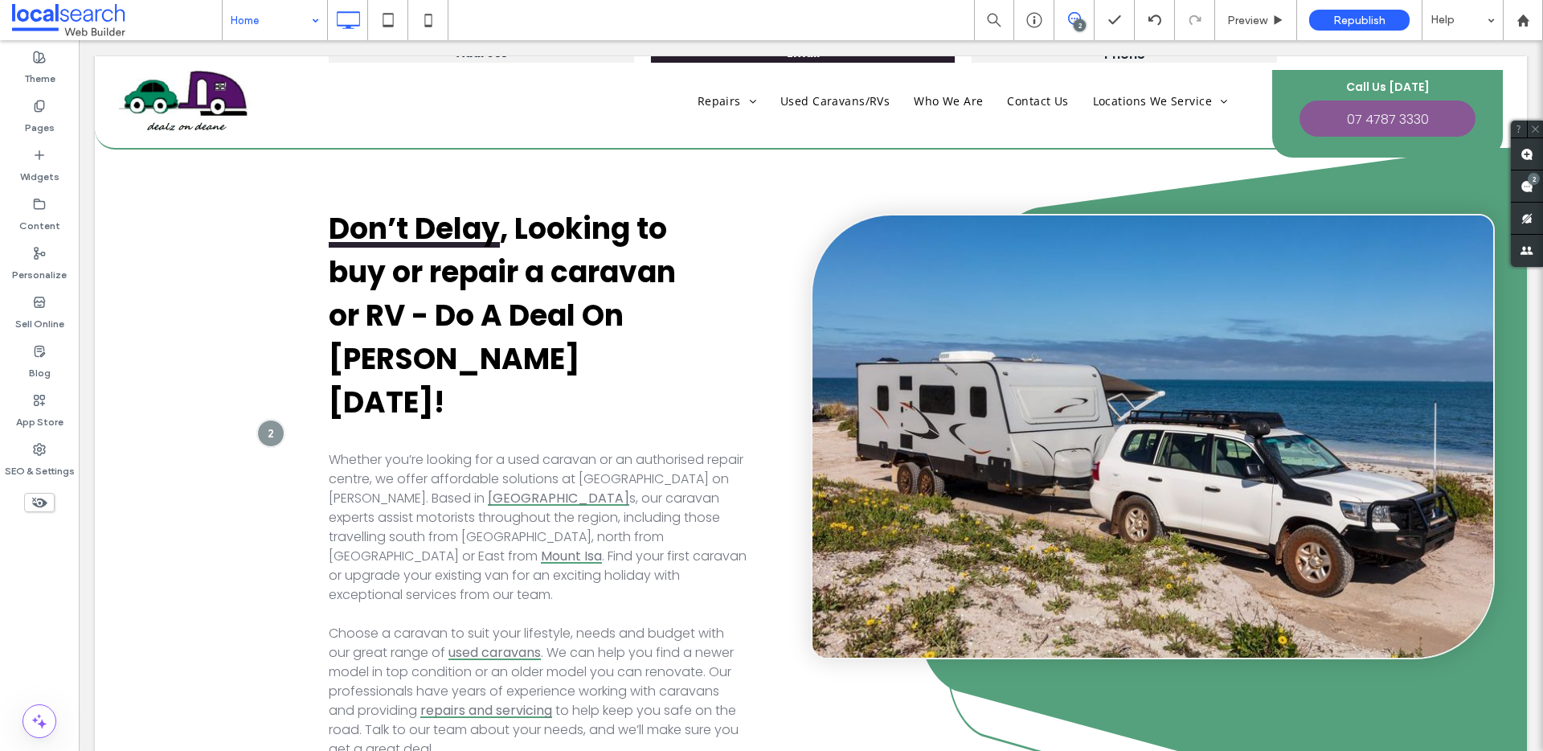
drag, startPoint x: 280, startPoint y: 26, endPoint x: 277, endPoint y: 35, distance: 10.2
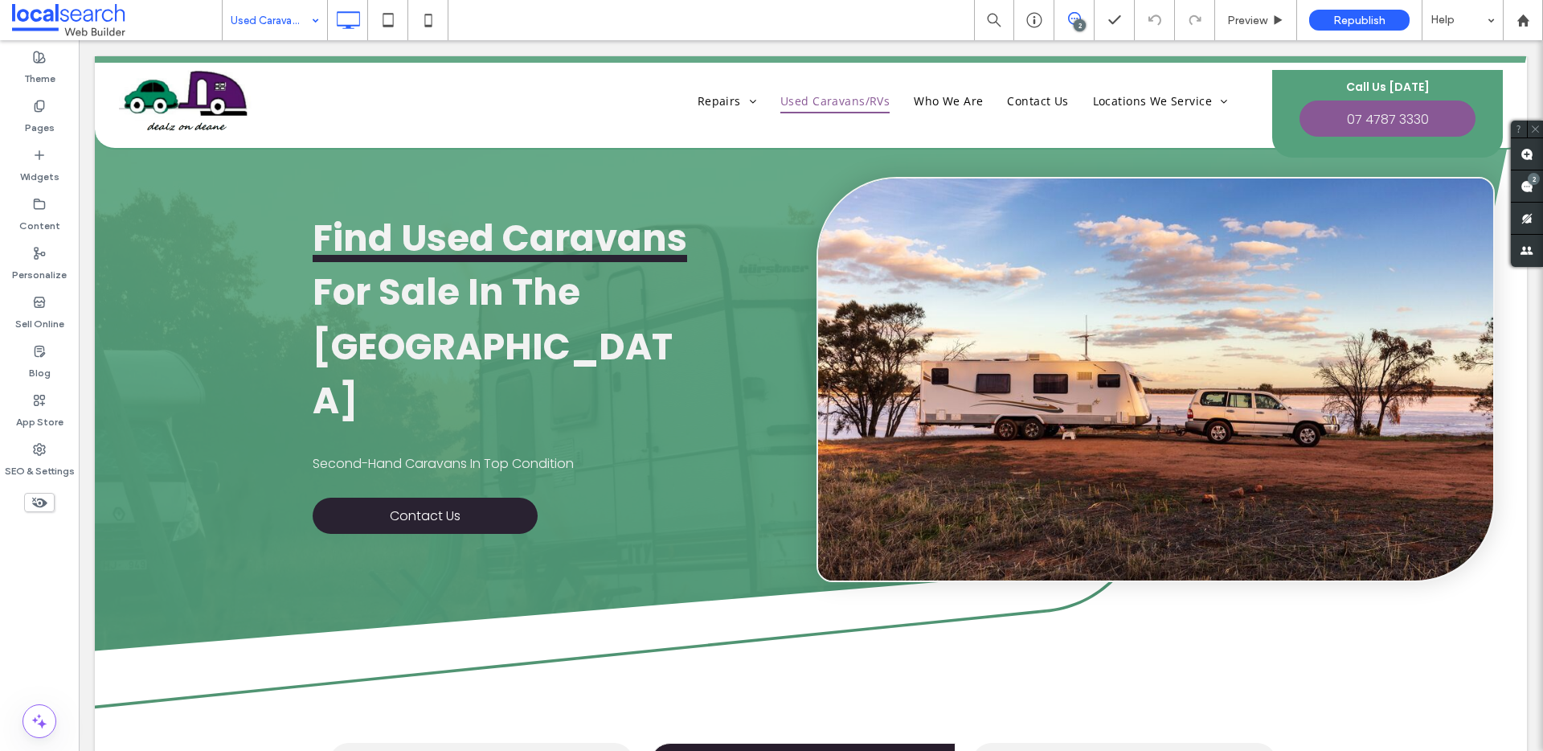
click at [318, 21] on div "Used Caravans/RVs" at bounding box center [275, 20] width 104 height 40
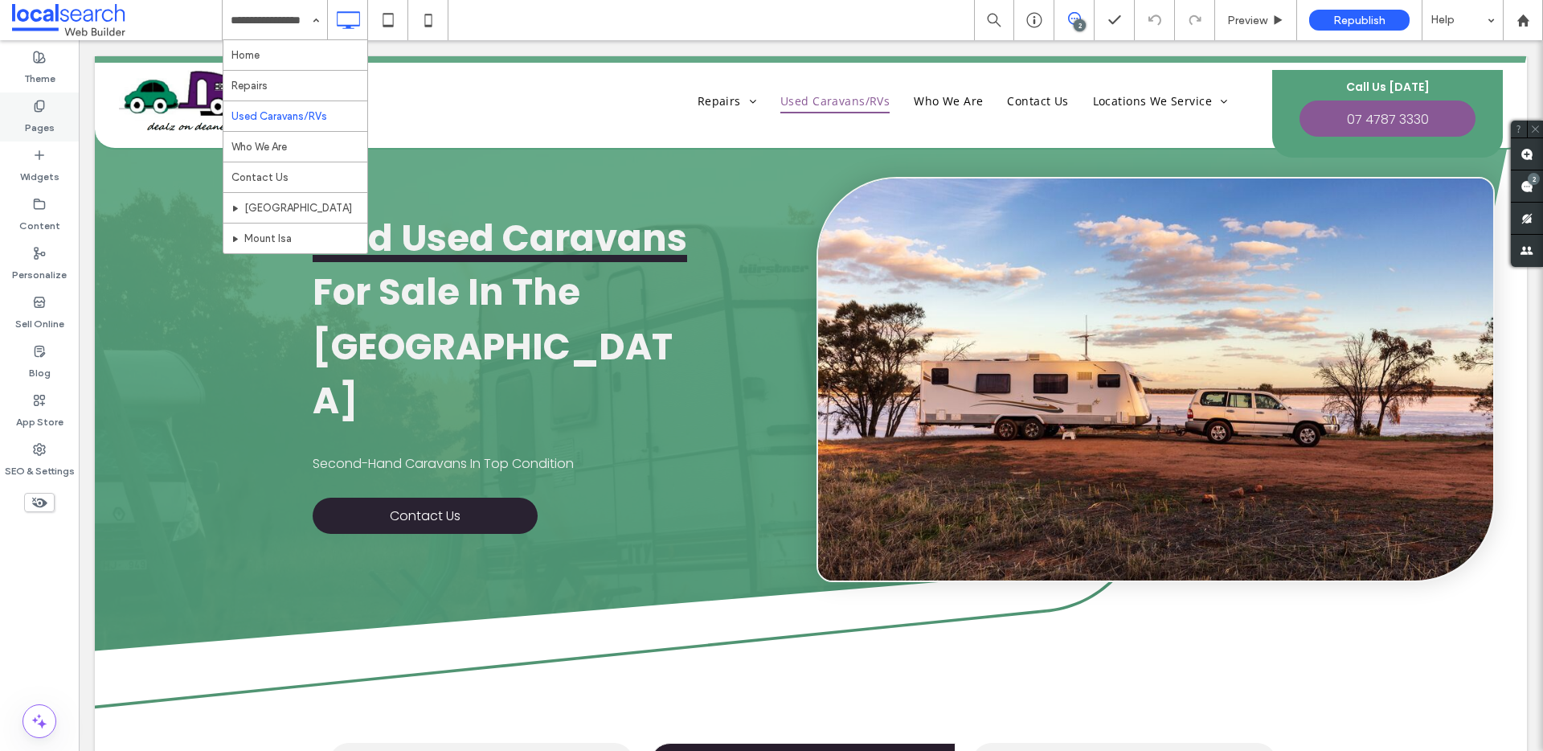
click at [40, 113] on label "Pages" at bounding box center [40, 124] width 30 height 23
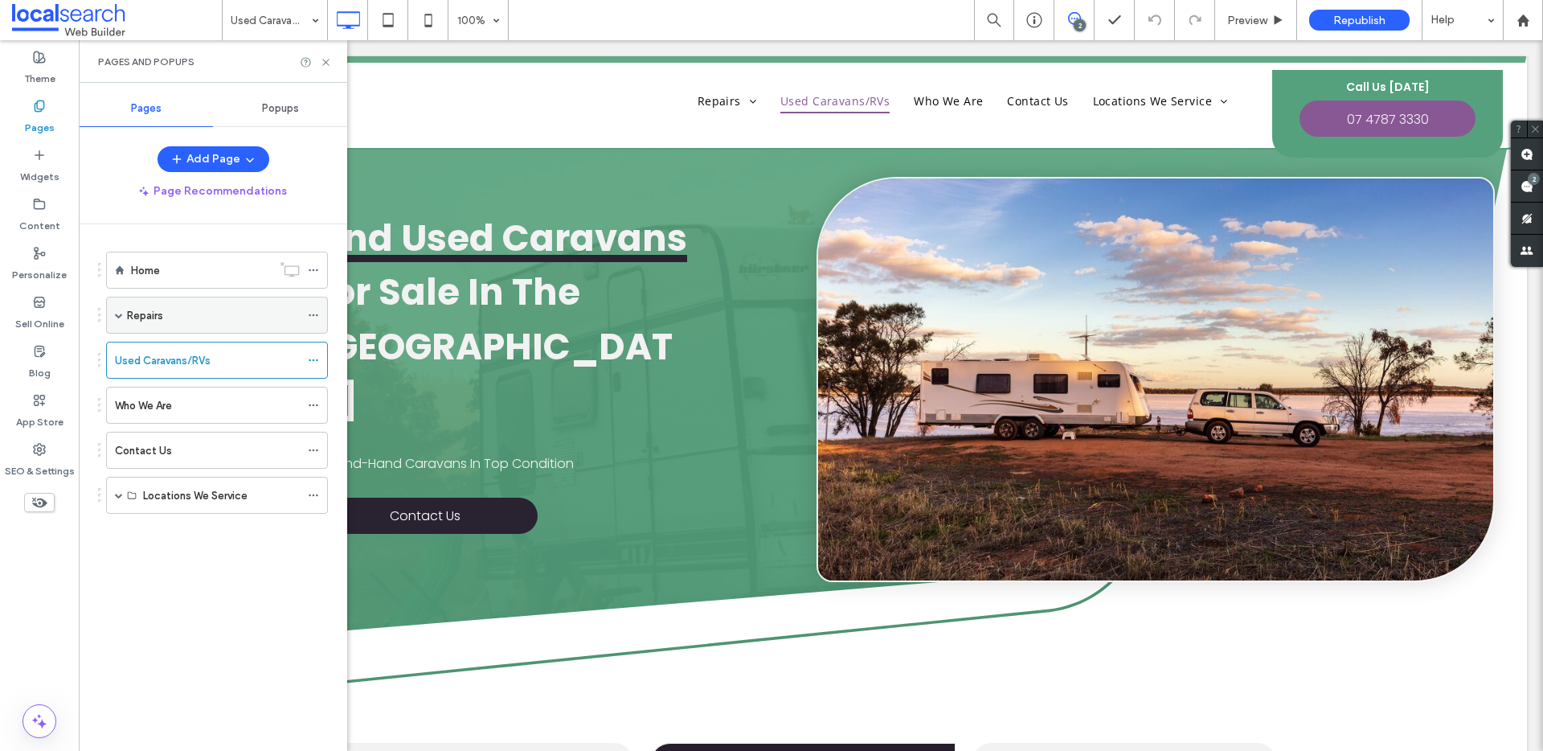
click at [117, 316] on span at bounding box center [119, 315] width 8 height 8
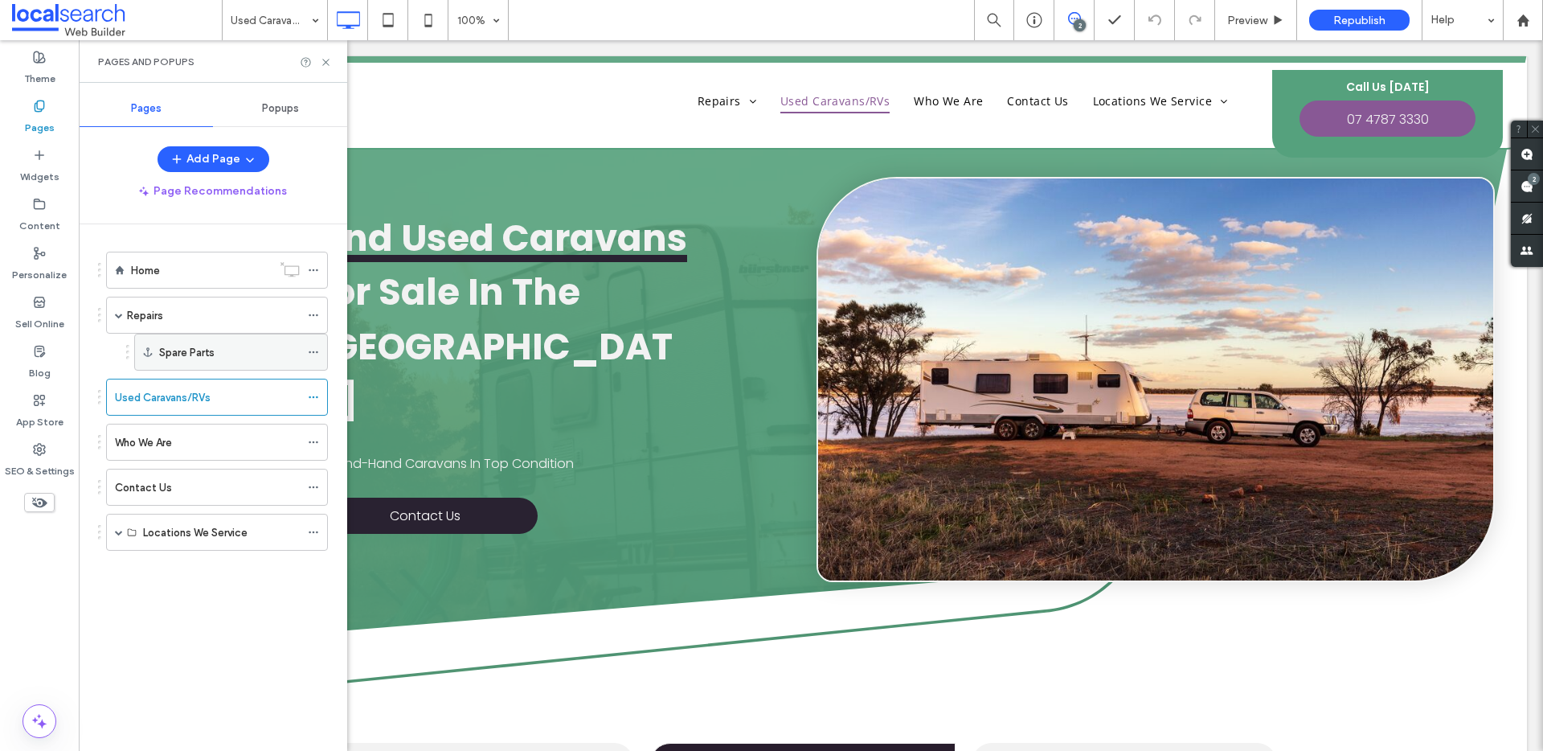
click at [165, 354] on label "Spare Parts" at bounding box center [186, 352] width 55 height 28
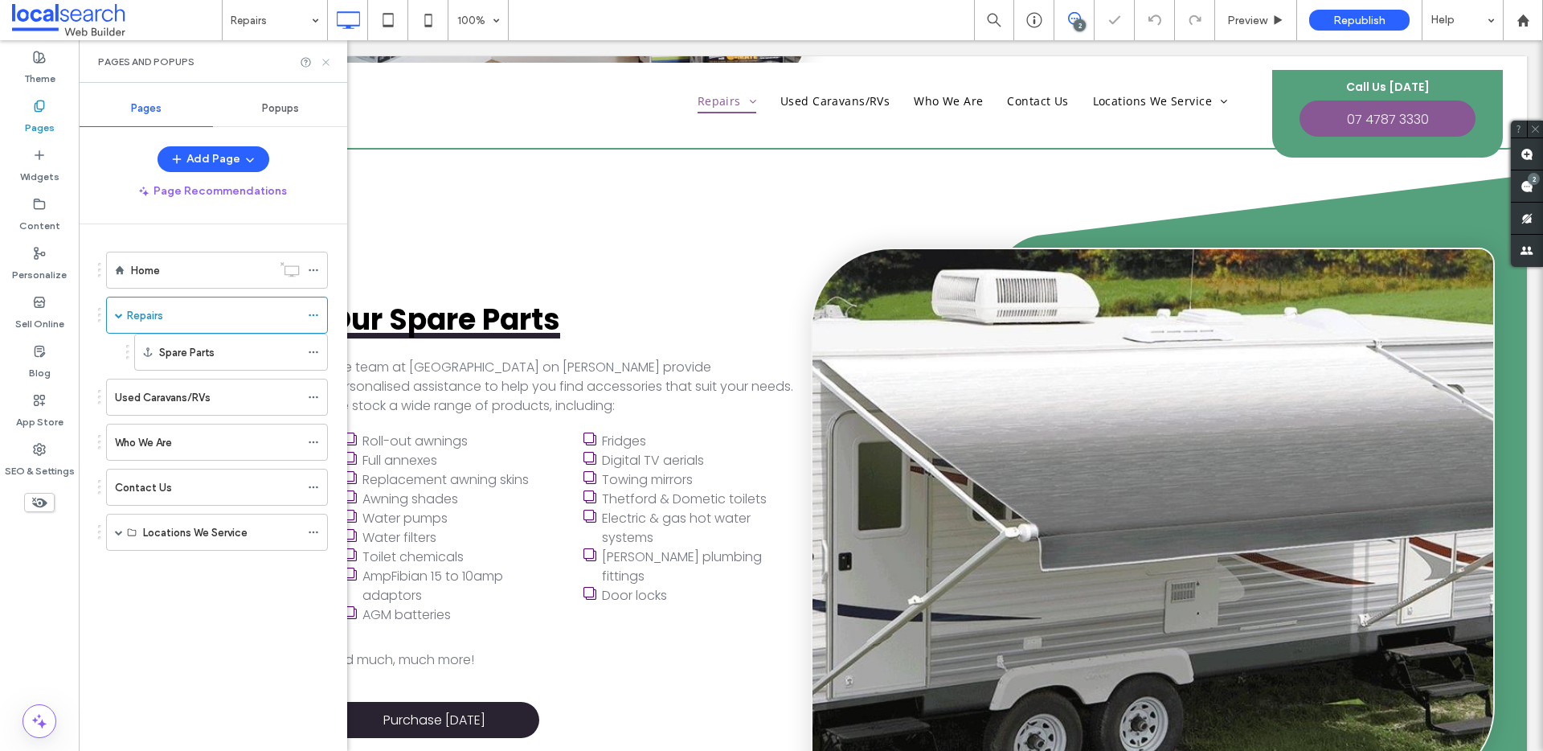
click at [322, 59] on icon at bounding box center [326, 62] width 12 height 12
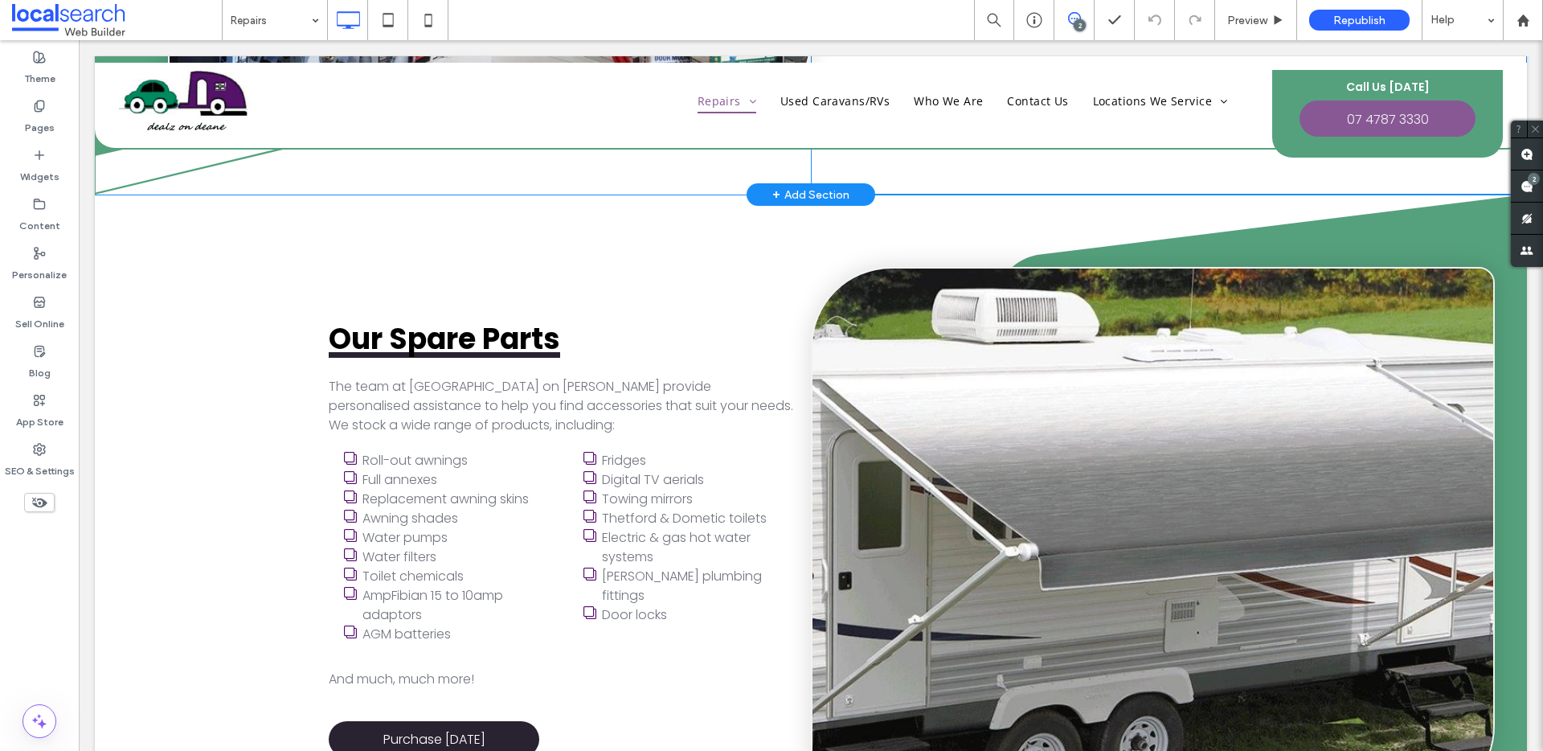
scroll to position [2290, 0]
